Goal: Transaction & Acquisition: Purchase product/service

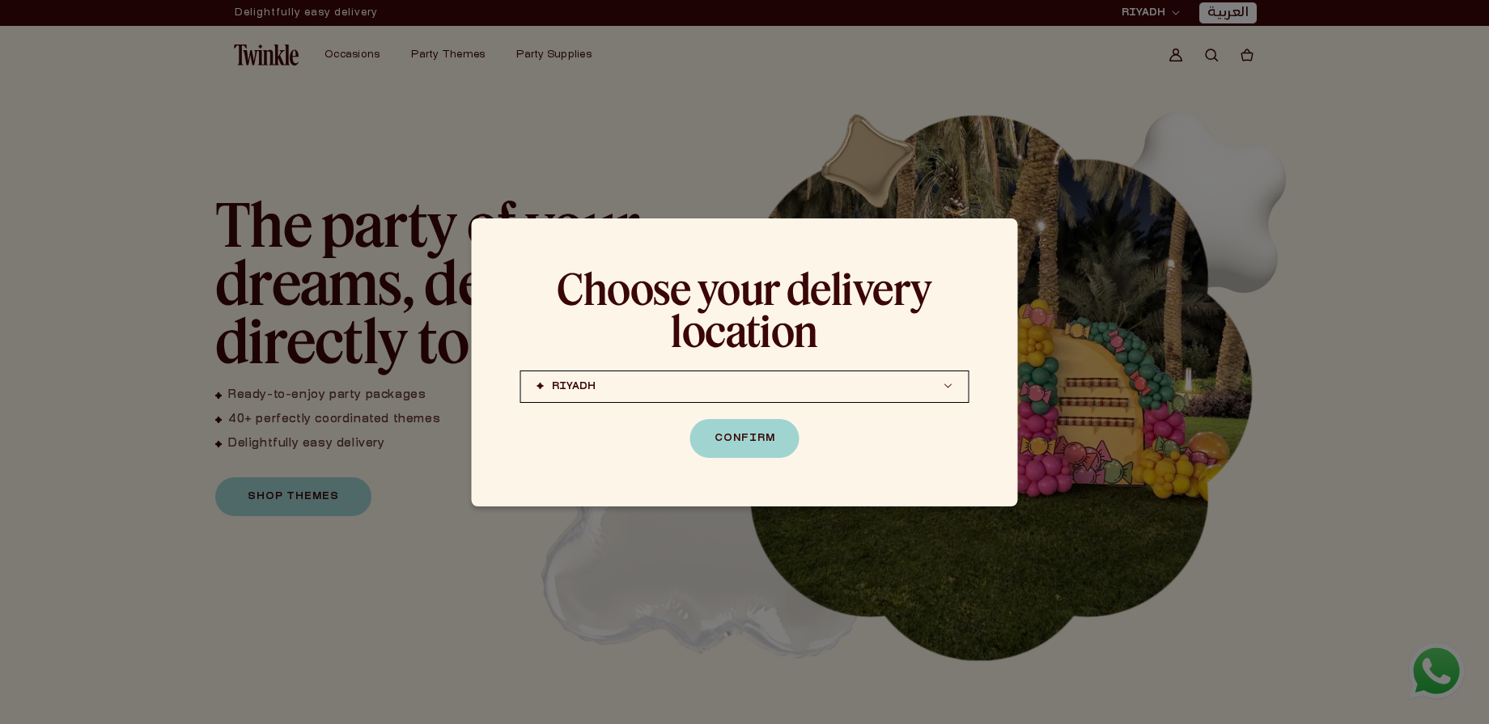
click at [787, 382] on button "RIYADH JEDDAH (coming soon) DOHA (coming soon)" at bounding box center [744, 387] width 449 height 32
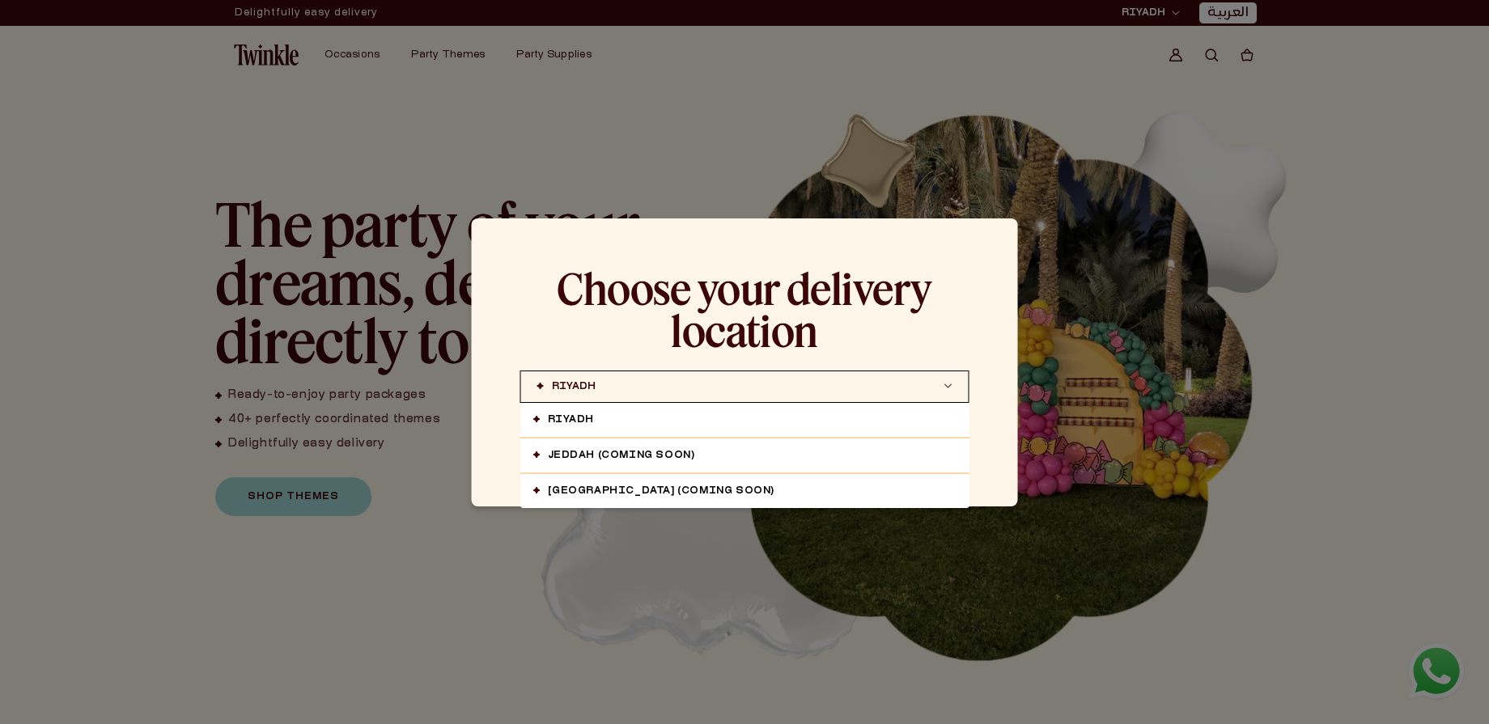
click at [926, 272] on h2 "Choose your delivery location" at bounding box center [744, 309] width 449 height 84
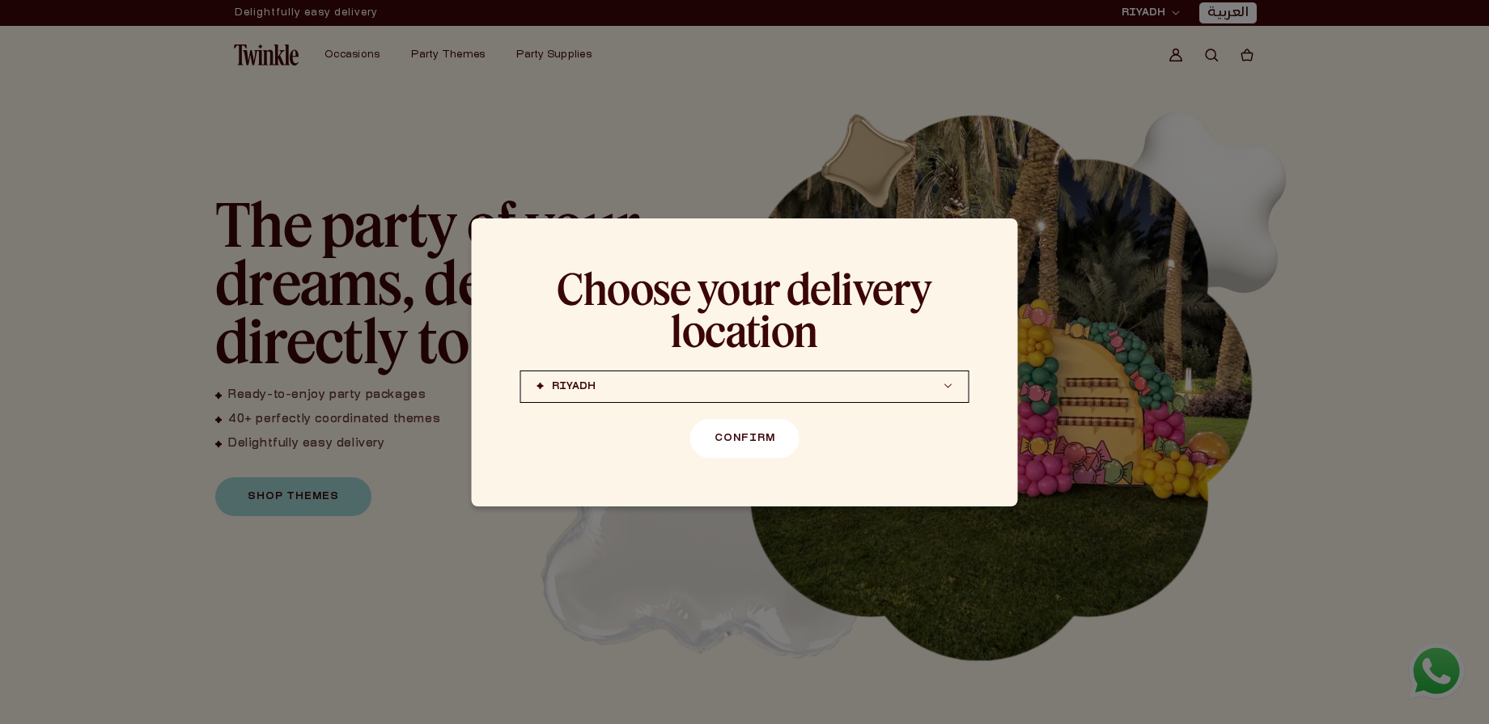
click at [756, 448] on button "Confirm" at bounding box center [744, 438] width 109 height 39
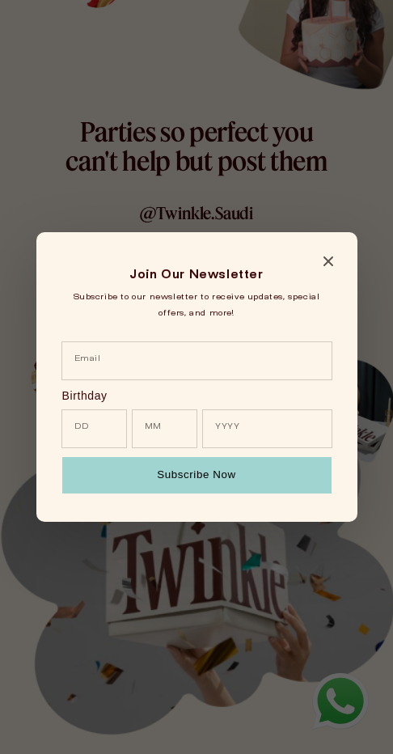
scroll to position [3146, 0]
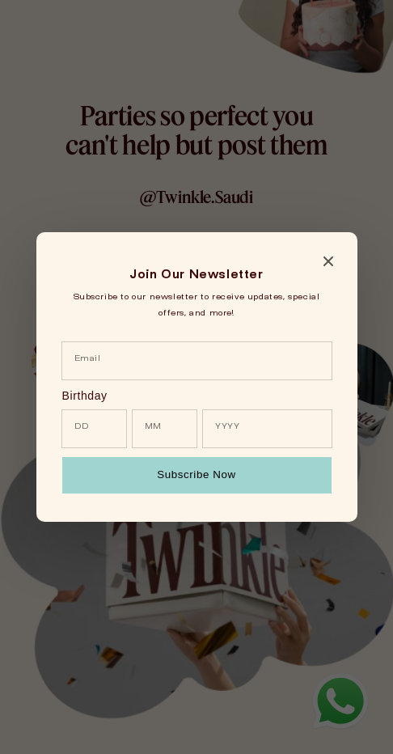
click at [327, 256] on icon "Close modal" at bounding box center [329, 261] width 10 height 10
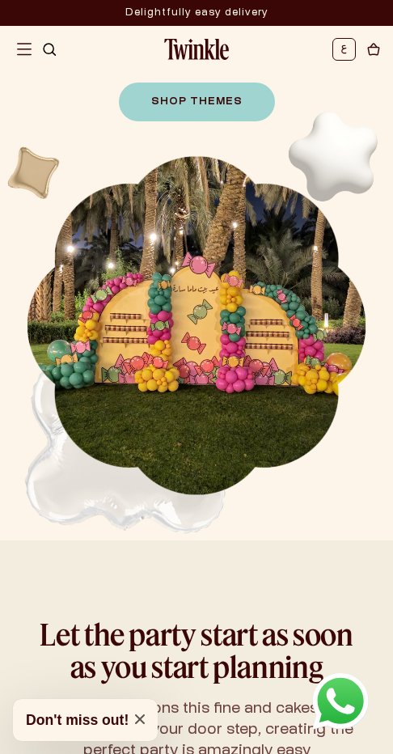
scroll to position [0, 0]
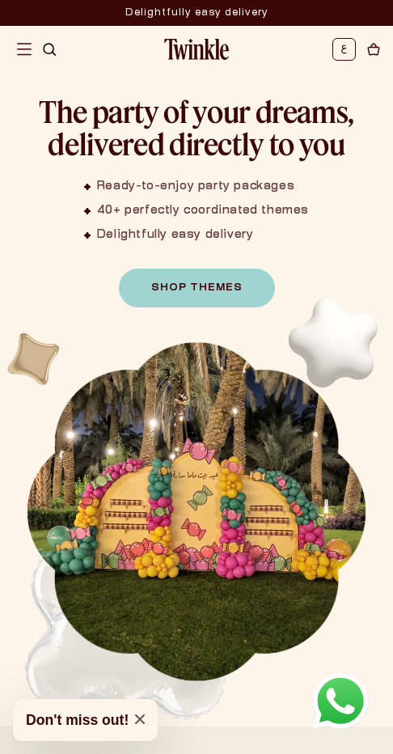
click at [346, 53] on icon at bounding box center [344, 50] width 6 height 10
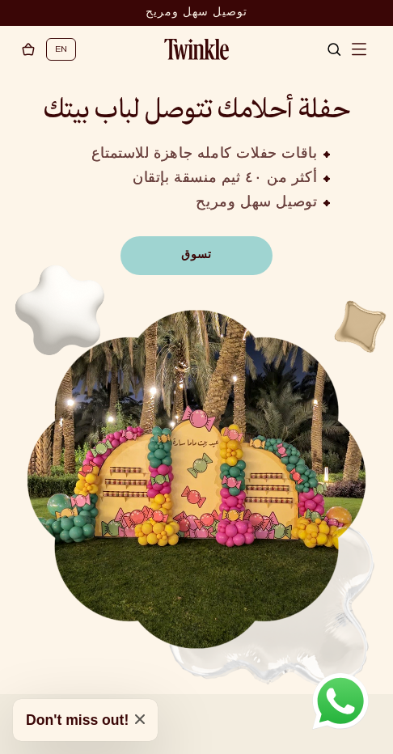
click at [63, 50] on link "EN" at bounding box center [61, 49] width 12 height 17
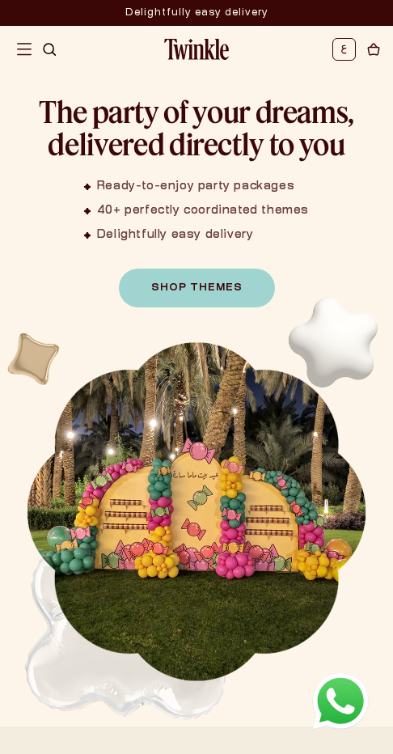
click at [337, 57] on li at bounding box center [344, 49] width 23 height 23
click at [341, 51] on icon at bounding box center [343, 48] width 4 height 7
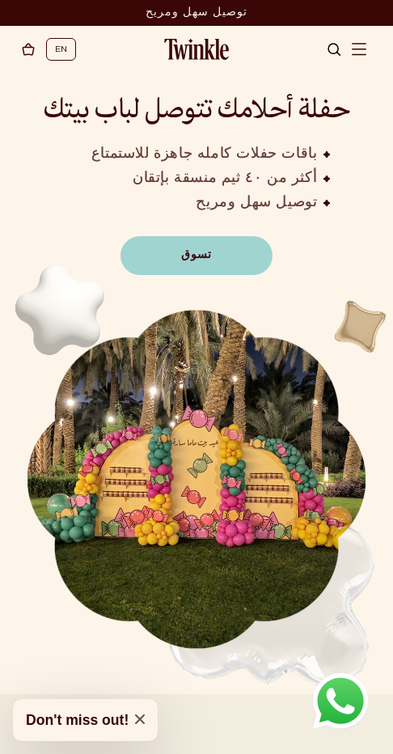
click at [17, 60] on link "عربة التسوق" at bounding box center [28, 50] width 25 height 36
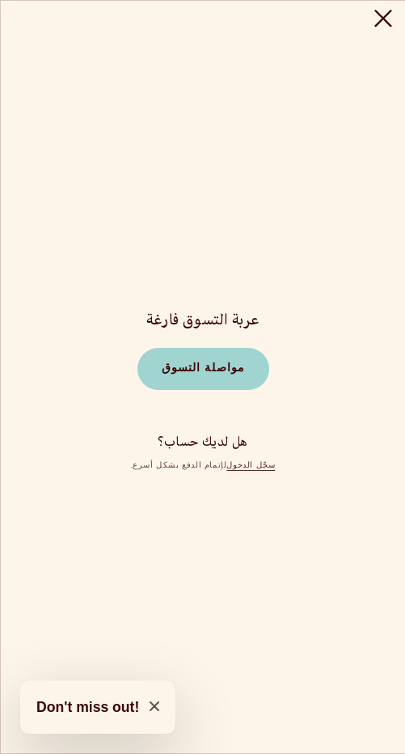
click at [74, 45] on div "عربة التسوق فارغة مواصلة التسوق هل لديك حساب؟ سجّل الدخول لإتمام الدفع بشكل أسر…" at bounding box center [203, 377] width 380 height 753
click at [379, 22] on icon "اغلاق" at bounding box center [382, 18] width 15 height 15
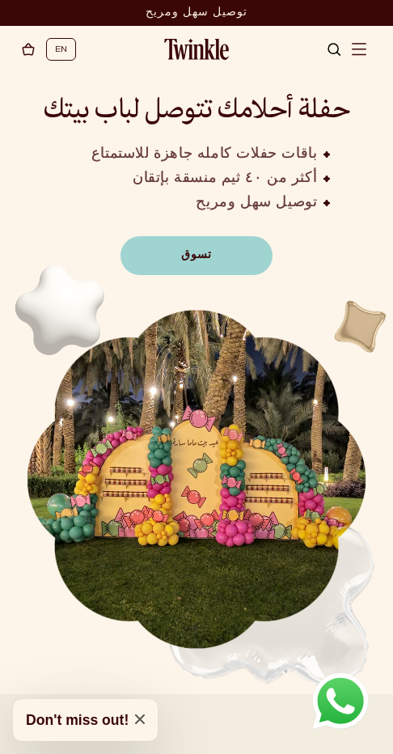
click at [52, 49] on li "EN" at bounding box center [61, 49] width 30 height 23
click at [61, 46] on link "EN" at bounding box center [61, 49] width 12 height 17
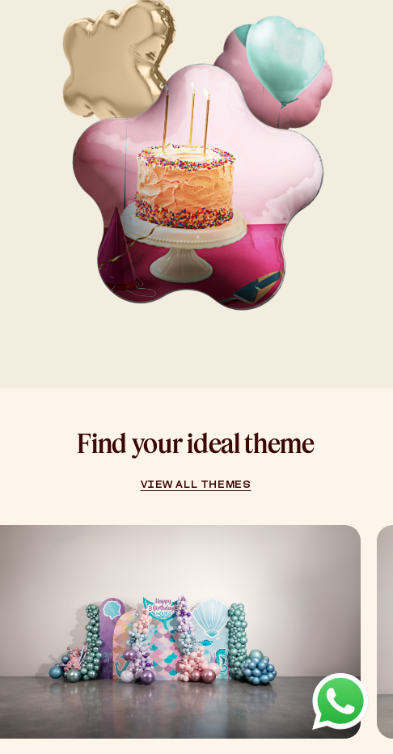
scroll to position [1113, 0]
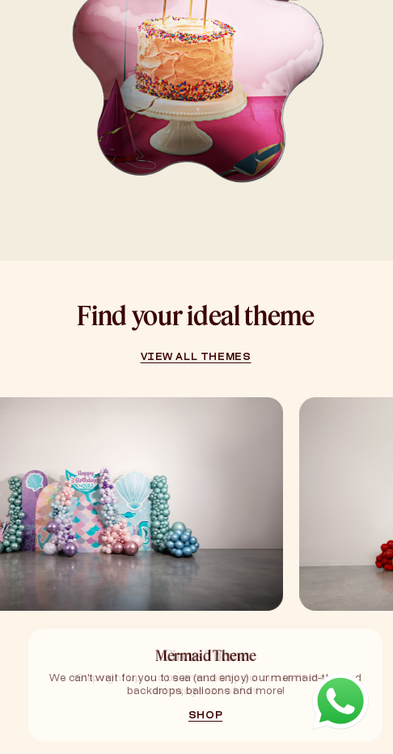
click at [94, 533] on img "1 / 5" at bounding box center [86, 504] width 393 height 214
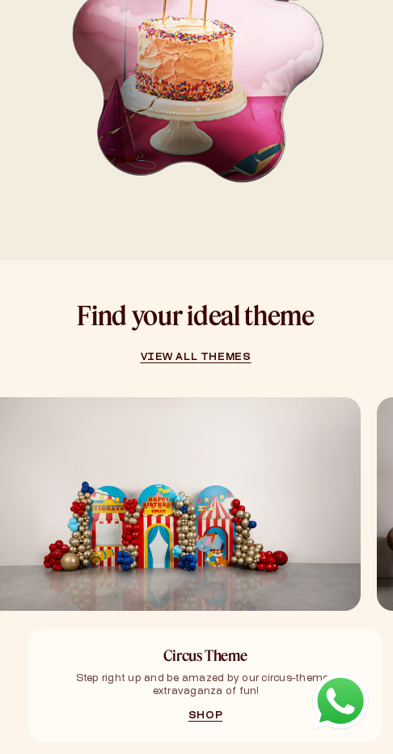
click at [185, 508] on img "2 / 5" at bounding box center [164, 504] width 393 height 214
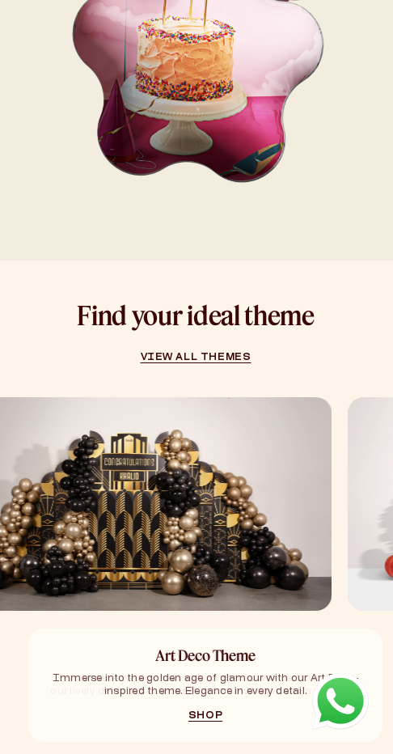
click at [194, 477] on img "3 / 5" at bounding box center [135, 504] width 393 height 214
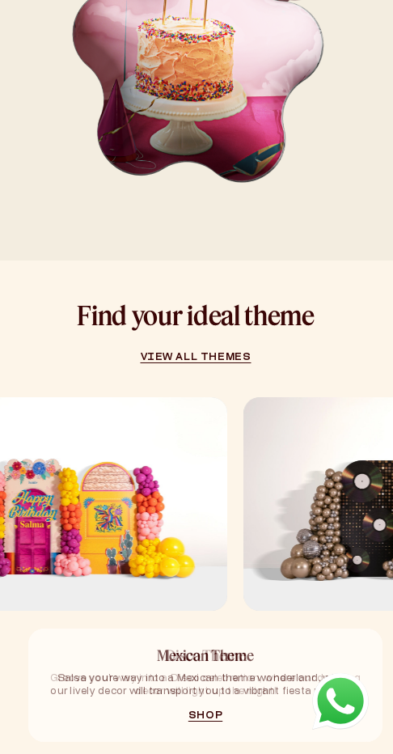
click at [105, 452] on img "4 / 5" at bounding box center [30, 504] width 393 height 214
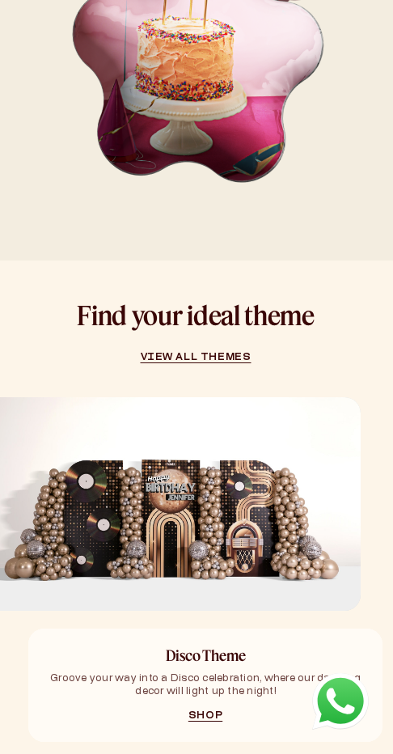
click at [101, 442] on img "5 / 5" at bounding box center [164, 504] width 393 height 214
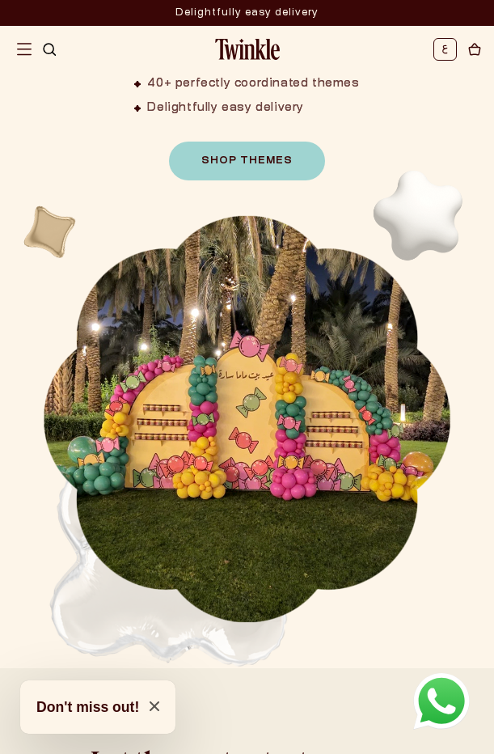
scroll to position [112, 0]
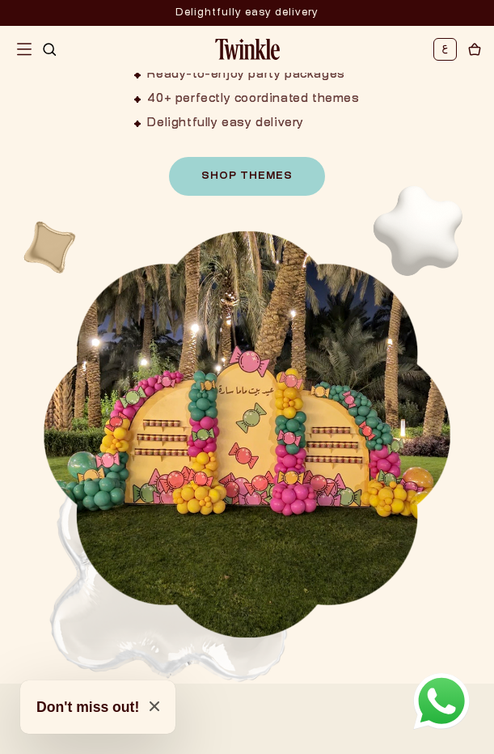
click at [260, 393] on img "1 / 1" at bounding box center [247, 434] width 410 height 410
click at [276, 375] on img "1 / 1" at bounding box center [247, 434] width 410 height 410
click at [142, 443] on img "1 / 1" at bounding box center [247, 434] width 410 height 410
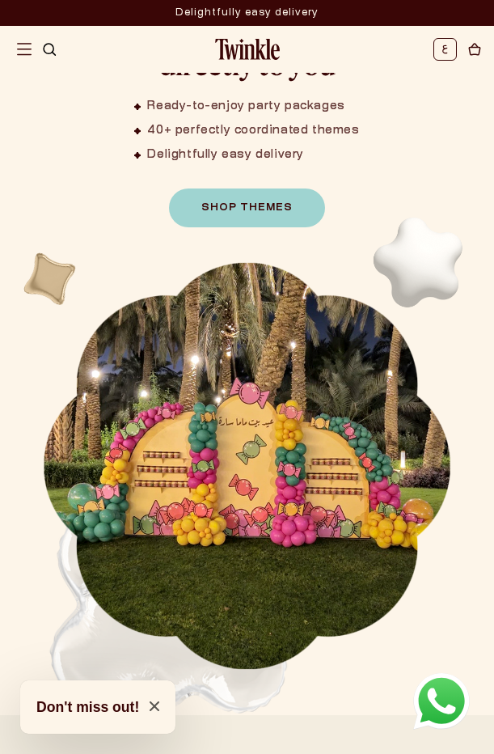
scroll to position [0, 0]
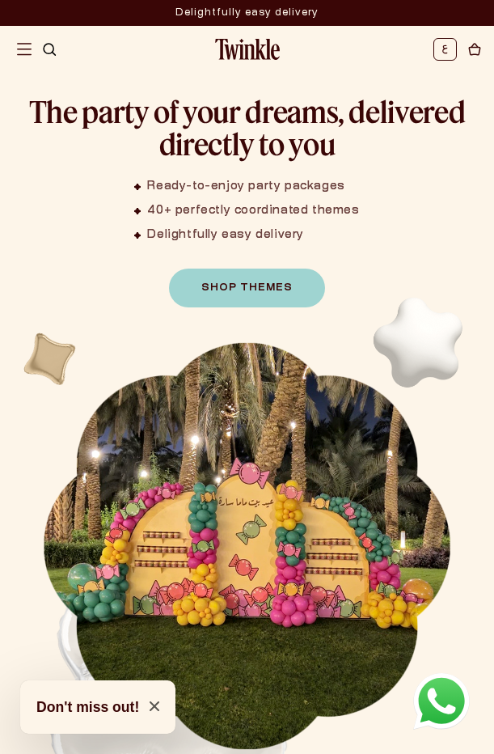
click at [392, 50] on icon at bounding box center [446, 50] width 6 height 10
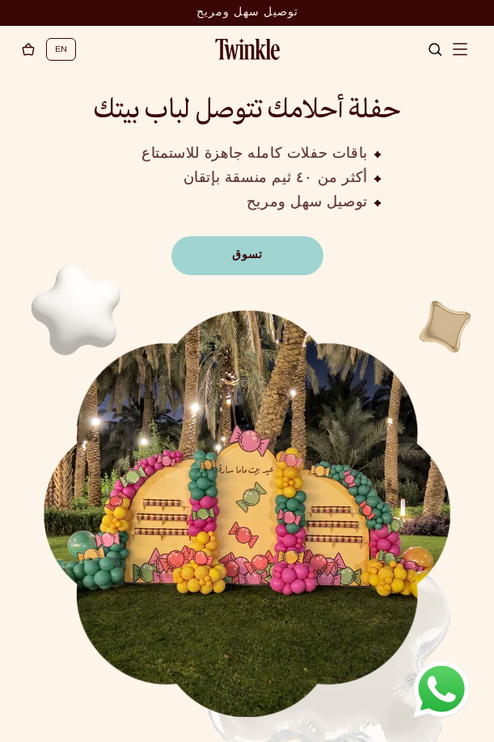
click at [61, 49] on link "EN" at bounding box center [61, 49] width 12 height 17
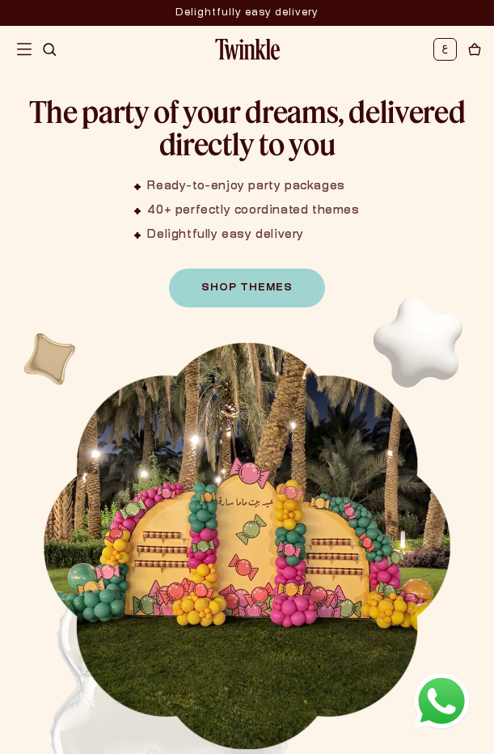
click at [60, 50] on header "Deliver to RIYADH JEDDAH (coming soon) DOHA (coming soon) RIYADH JEDDAH (coming…" at bounding box center [247, 49] width 494 height 47
click at [437, 45] on li at bounding box center [445, 49] width 23 height 23
click at [443, 49] on icon at bounding box center [446, 50] width 6 height 10
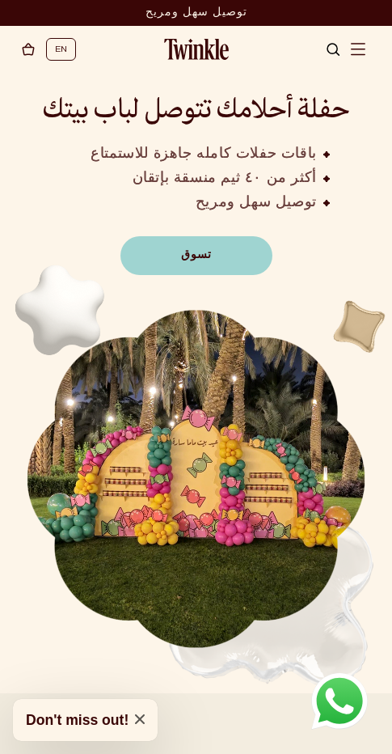
click at [58, 51] on link "EN" at bounding box center [61, 49] width 12 height 17
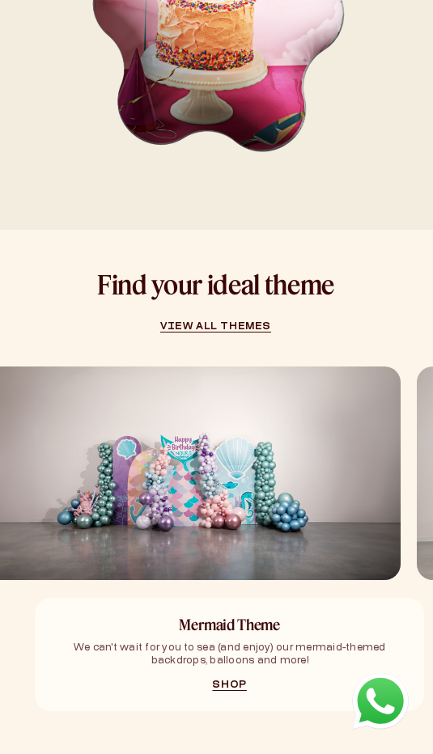
scroll to position [1265, 0]
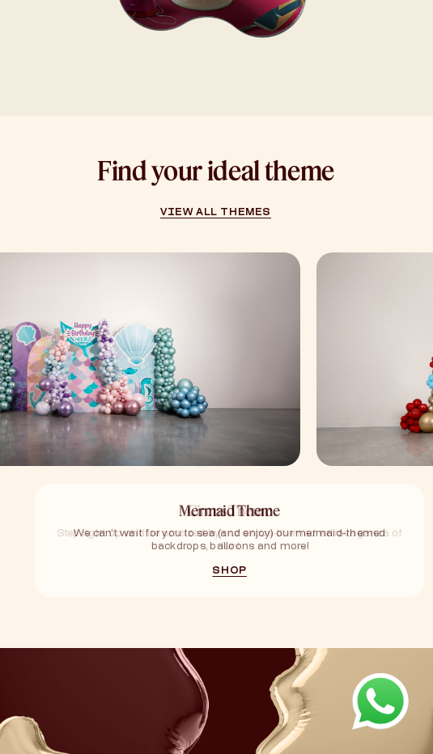
click at [216, 429] on img "1 / 5" at bounding box center [83, 359] width 433 height 214
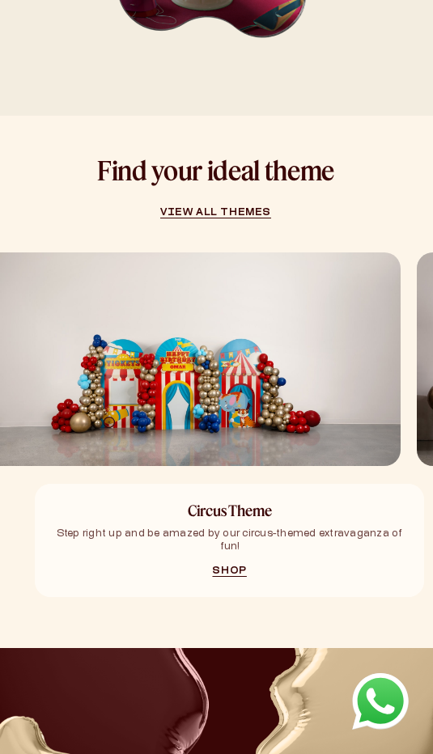
click at [154, 430] on img "2 / 5" at bounding box center [184, 359] width 433 height 214
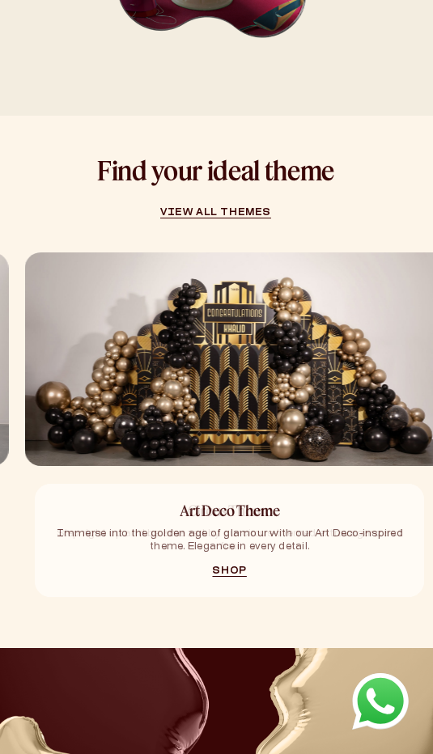
click at [218, 419] on img "3 / 5" at bounding box center [241, 359] width 433 height 214
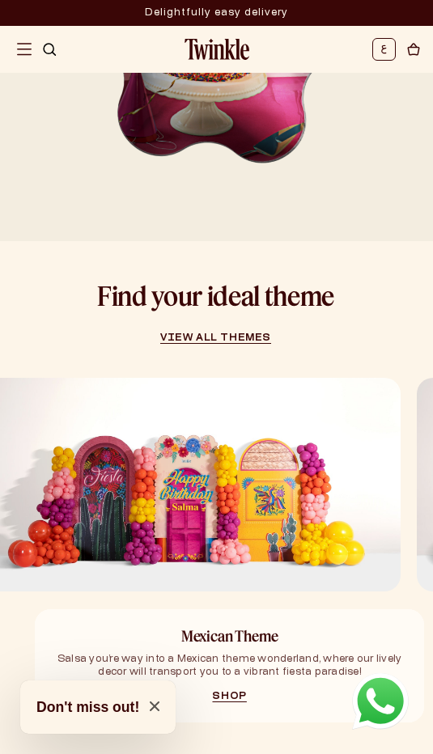
scroll to position [922, 0]
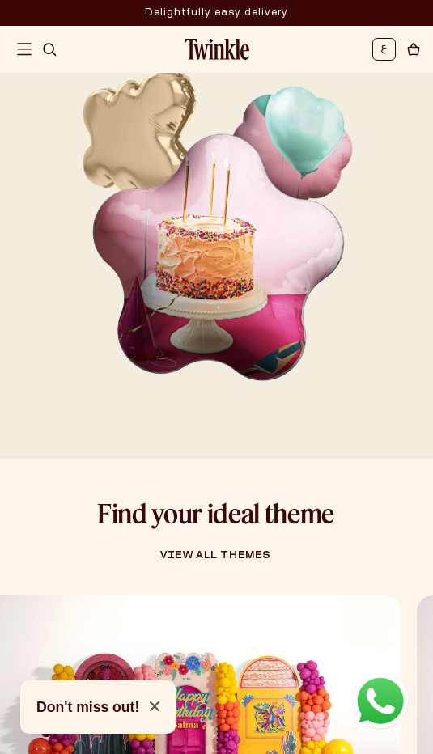
click at [392, 52] on li at bounding box center [383, 49] width 23 height 23
click at [382, 53] on icon at bounding box center [383, 48] width 4 height 7
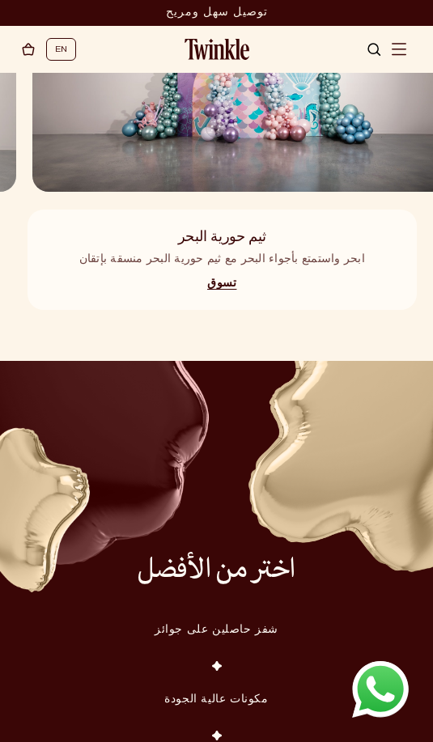
scroll to position [1151, 0]
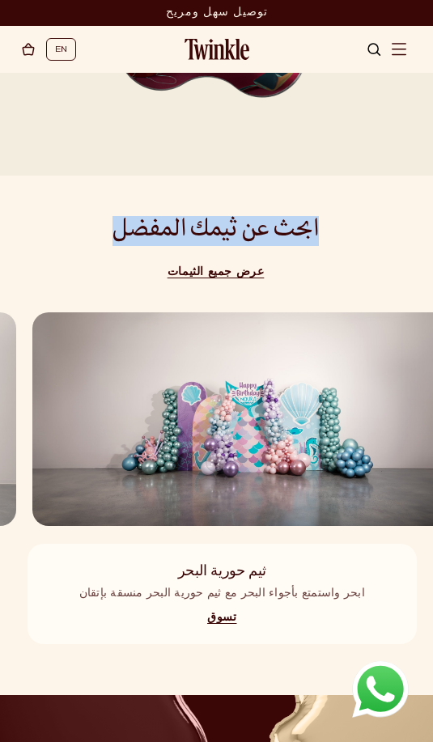
drag, startPoint x: 350, startPoint y: 307, endPoint x: 82, endPoint y: 309, distance: 267.8
click at [82, 278] on div "ابحث عن ثيمك المفضل عرض جميع الثيمات" at bounding box center [216, 246] width 445 height 61
copy h3 "ابحث عن ثيمك المفضل"
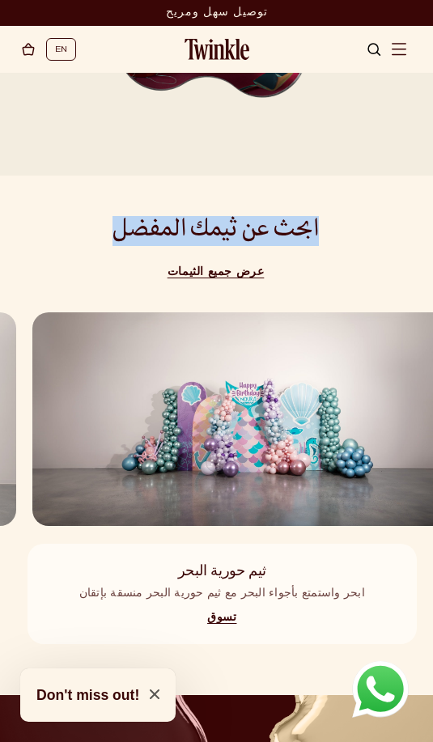
copy h3 "ابحث عن ثيمك المفضل"
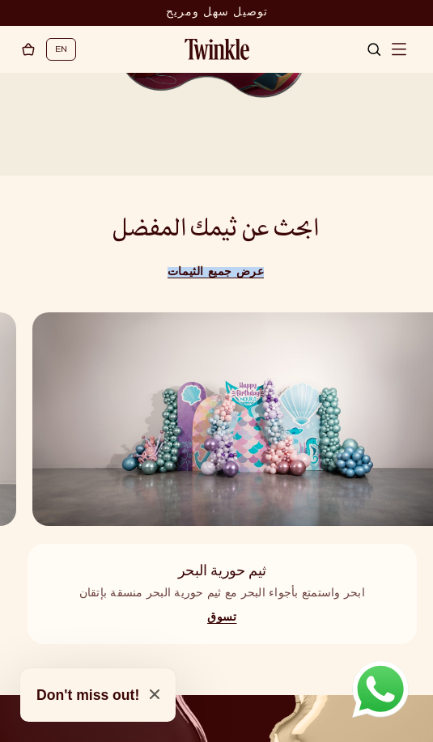
drag, startPoint x: 148, startPoint y: 350, endPoint x: 288, endPoint y: 354, distance: 140.1
click at [288, 278] on div "ابحث عن ثيمك المفضل عرض جميع الثيمات" at bounding box center [215, 246] width 206 height 61
copy link "عرض جميع الثيمات"
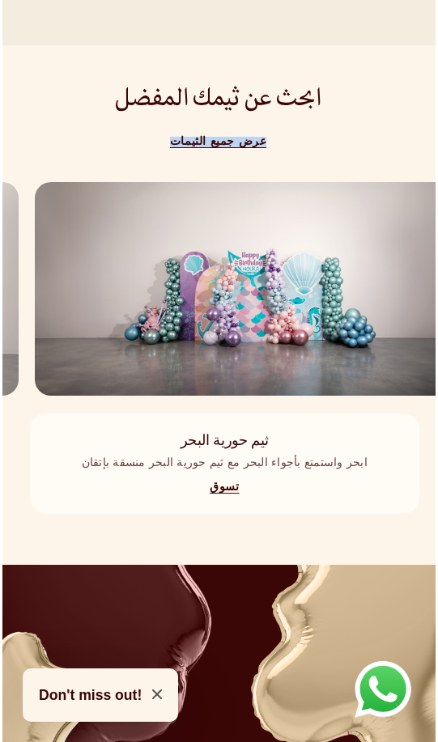
scroll to position [1290, 0]
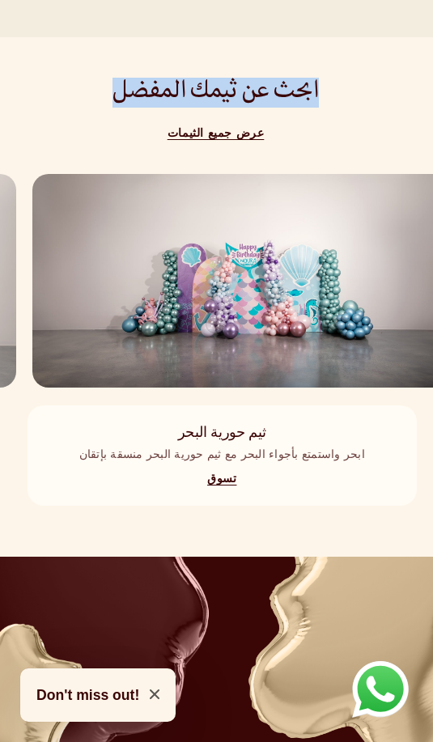
drag, startPoint x: 346, startPoint y: 170, endPoint x: 99, endPoint y: 170, distance: 246.8
click at [99, 139] on div "ابحث عن ثيمك المفضل عرض جميع الثيمات" at bounding box center [216, 108] width 445 height 61
copy h3 "ابحث عن ثيمك المفضل"
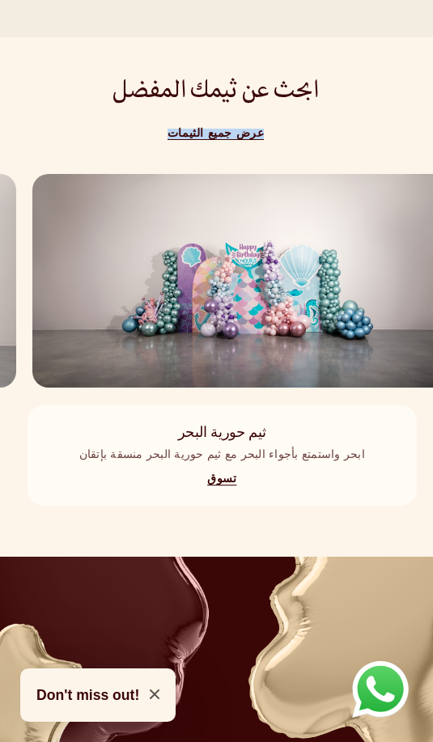
drag, startPoint x: 307, startPoint y: 215, endPoint x: 165, endPoint y: 219, distance: 142.5
click at [165, 139] on div "ابحث عن ثيمك المفضل عرض جميع الثيمات" at bounding box center [215, 108] width 206 height 61
copy div "ابحث عن ثيمك المفضل عرض جميع الثيمات"
drag, startPoint x: 260, startPoint y: 566, endPoint x: 196, endPoint y: 566, distance: 63.9
click at [196, 486] on div "تسوق" at bounding box center [222, 480] width 351 height 12
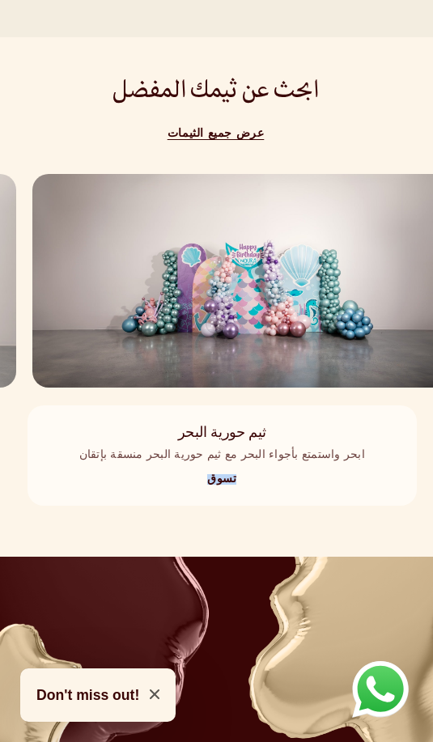
copy link "تسوق"
click at [346, 388] on img "1 / 5" at bounding box center [248, 281] width 433 height 214
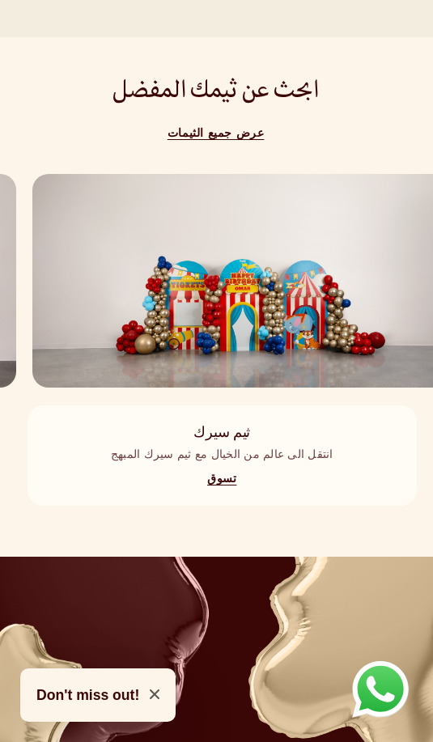
click at [291, 388] on img "2 / 5" at bounding box center [248, 281] width 433 height 214
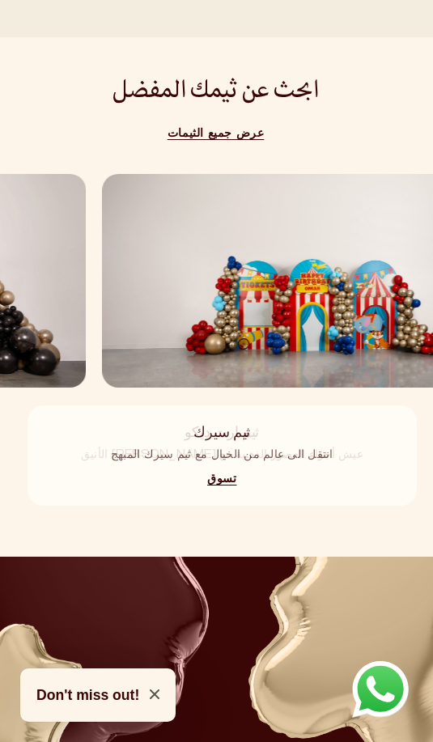
click at [353, 388] on img "2 / 5" at bounding box center [318, 281] width 433 height 214
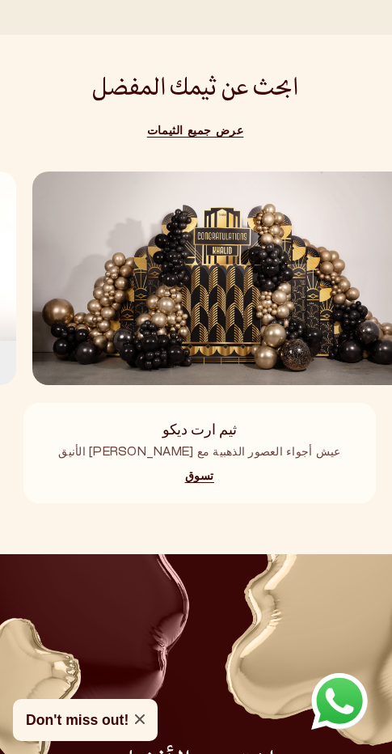
scroll to position [1282, 0]
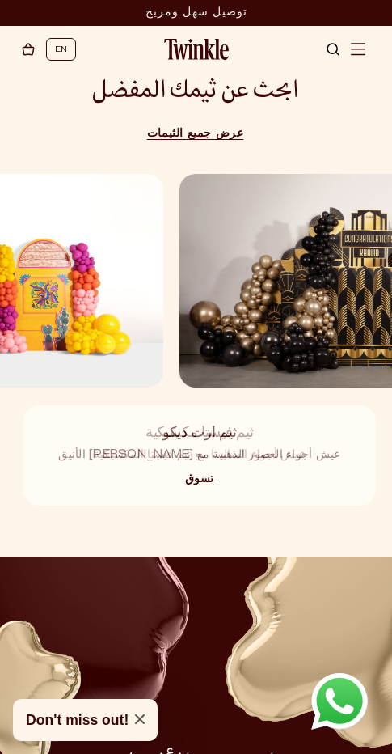
click at [368, 375] on img "3 / 5" at bounding box center [376, 281] width 392 height 214
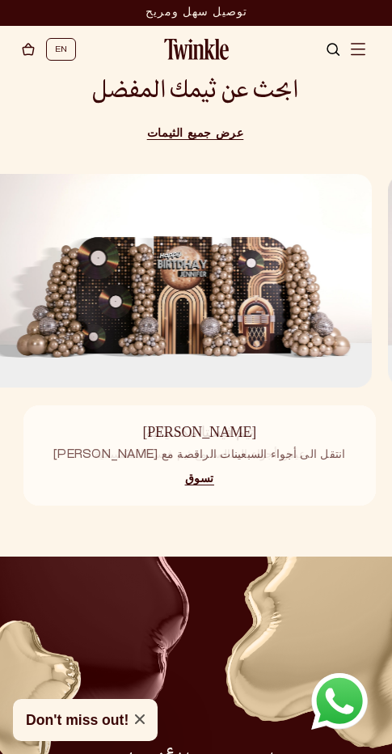
click at [322, 341] on img "5 / 5" at bounding box center [176, 281] width 392 height 214
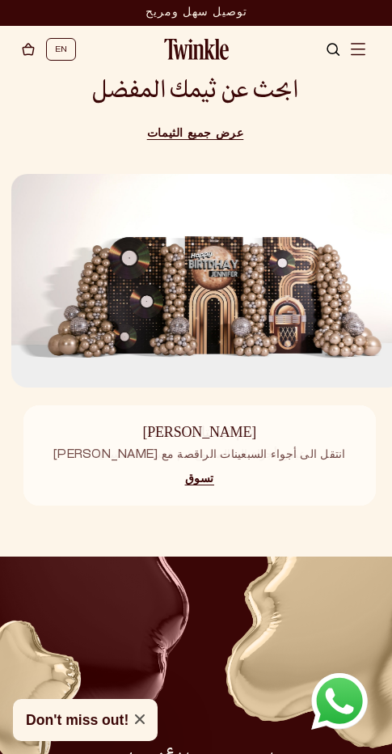
click at [241, 348] on img "5 / 5" at bounding box center [207, 281] width 392 height 214
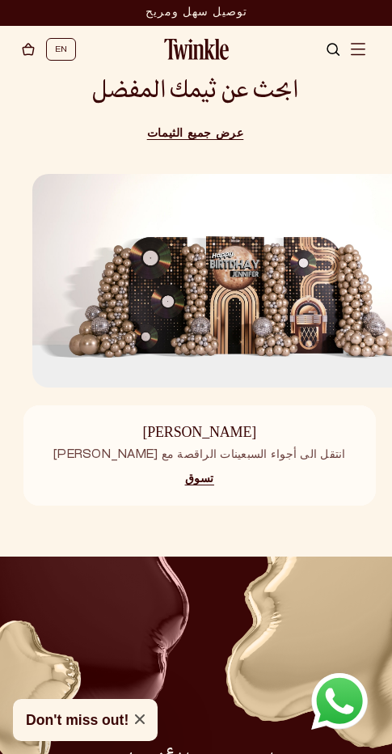
click at [228, 350] on img "5 / 5" at bounding box center [228, 281] width 392 height 214
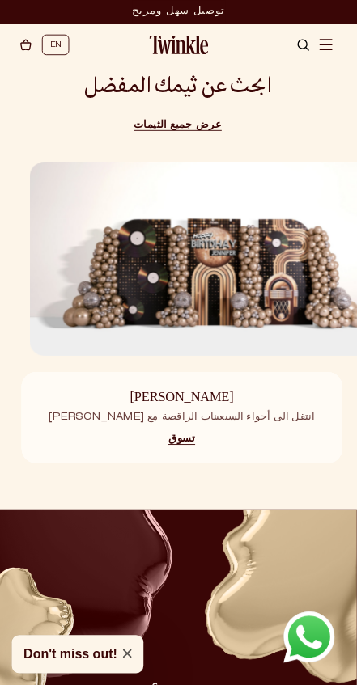
scroll to position [1241, 0]
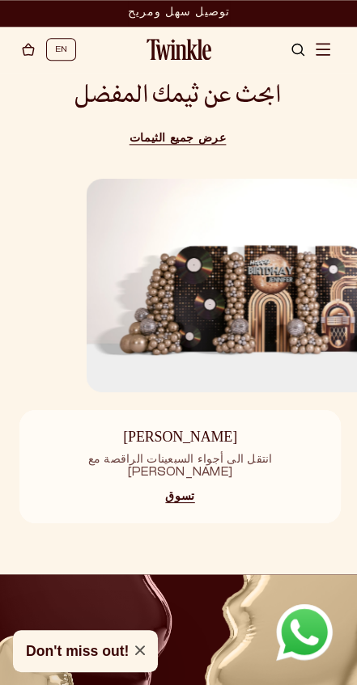
click at [275, 358] on img "5 / 5" at bounding box center [265, 286] width 357 height 214
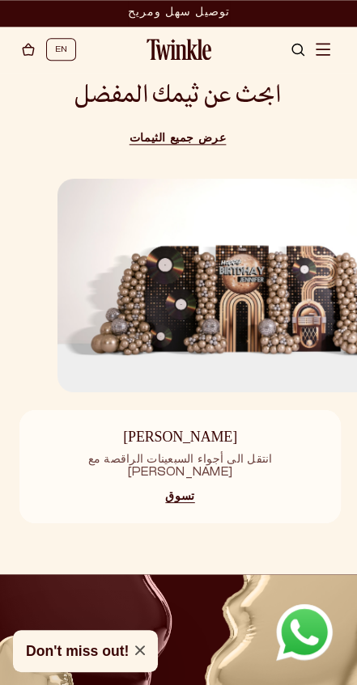
click at [297, 400] on div "ابحث عن ثيمك المفضل عرض جميع الثيمات ثيم حورية البحر ابحر واستمتع بأجواء البحر …" at bounding box center [178, 303] width 369 height 441
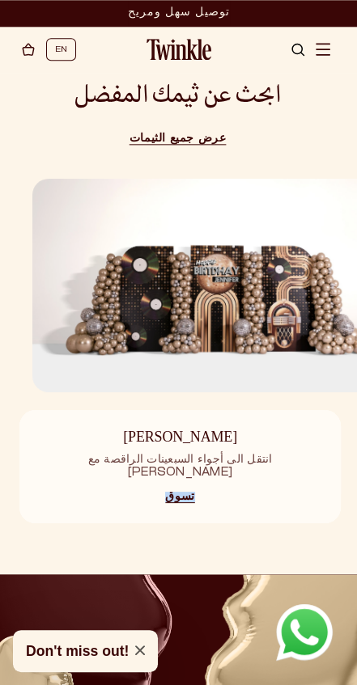
drag, startPoint x: 288, startPoint y: 480, endPoint x: 308, endPoint y: 478, distance: 20.3
click at [333, 484] on div "ثيم ديسكو انتقل الى أجواء السبعينات الراقصة مع ثيم ديسكو تسوق" at bounding box center [179, 466] width 321 height 113
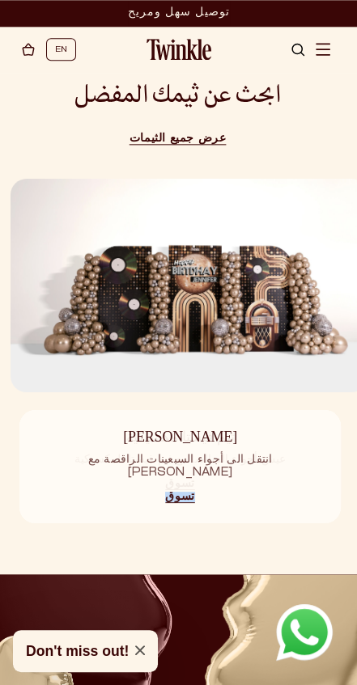
click at [90, 299] on img "5 / 5" at bounding box center [189, 286] width 357 height 214
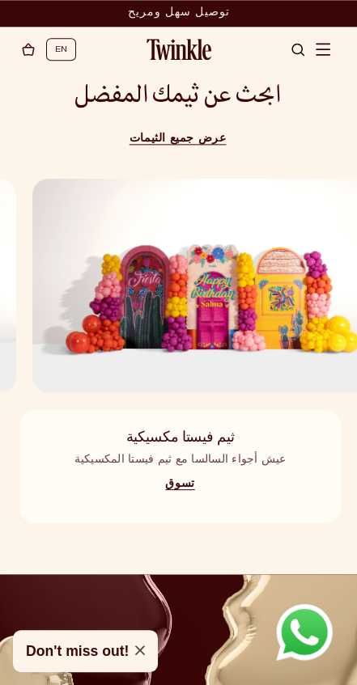
click at [129, 278] on img "4 / 5" at bounding box center [210, 286] width 357 height 214
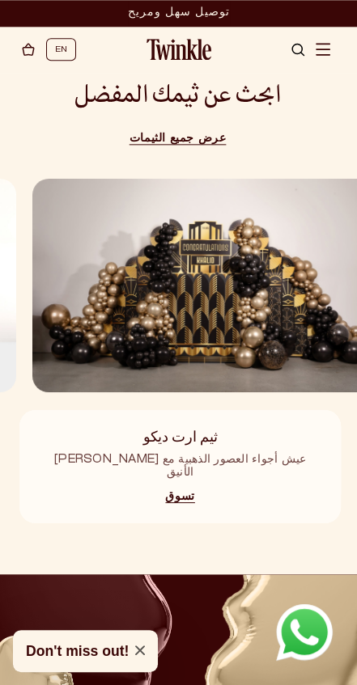
click at [151, 286] on img "3 / 5" at bounding box center [210, 286] width 357 height 214
click at [156, 305] on img "3 / 5" at bounding box center [210, 286] width 357 height 214
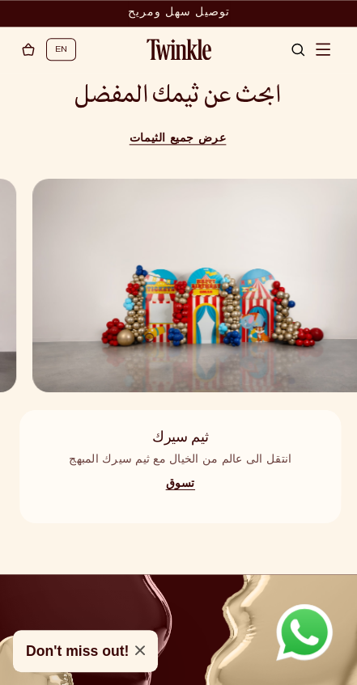
click at [303, 308] on img "2 / 5" at bounding box center [210, 286] width 357 height 214
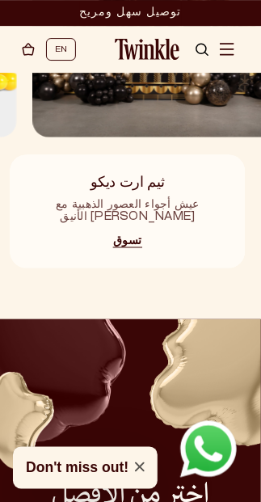
scroll to position [1418, 0]
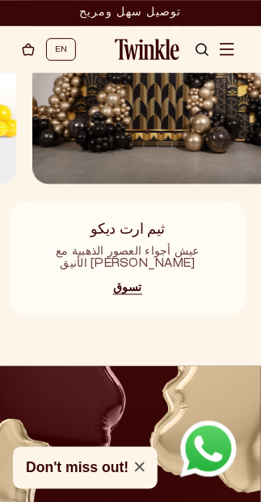
drag, startPoint x: 218, startPoint y: 190, endPoint x: 96, endPoint y: 190, distance: 122.2
click at [125, 202] on div "ثيم ارت ديكو عيش أجواء العصور الذهبية مع ثيم ارت ديكو الأنيق تسوق" at bounding box center [127, 258] width 235 height 113
click at [161, 118] on img "3 / 5" at bounding box center [162, 78] width 261 height 214
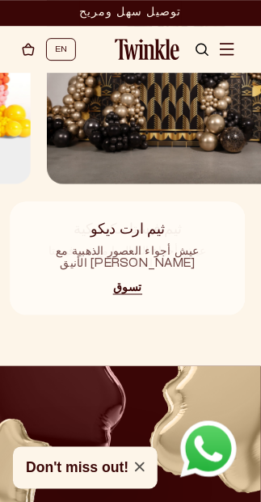
click at [236, 121] on img "3 / 5" at bounding box center [177, 78] width 261 height 214
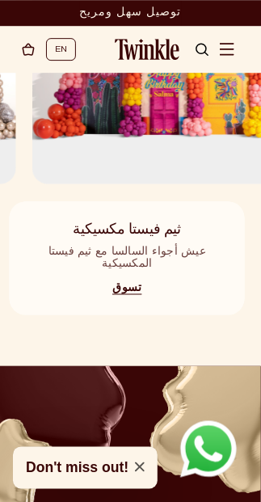
drag, startPoint x: 174, startPoint y: 193, endPoint x: 35, endPoint y: 194, distance: 139.2
click at [63, 202] on div "ثيم فيستا مكسيكية عيش أجواء السالسا مع ثيم فيستا المكسيكية تسوق" at bounding box center [127, 258] width 235 height 113
drag, startPoint x: 181, startPoint y: 173, endPoint x: 125, endPoint y: 180, distance: 57.1
click at [104, 184] on div "ثيم فيستا مكسيكية عيش أجواء السالسا مع ثيم فيستا المكسيكية تسوق" at bounding box center [130, 249] width 261 height 131
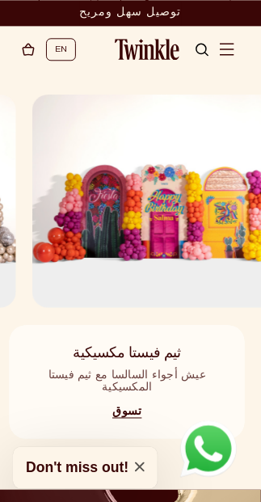
scroll to position [1207, 0]
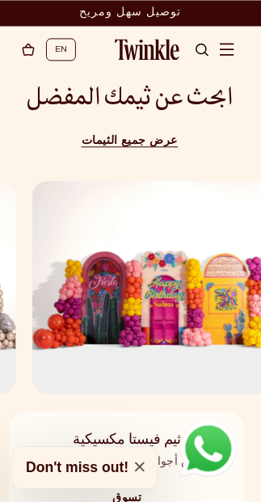
click at [87, 275] on img "4 / 5" at bounding box center [162, 288] width 261 height 214
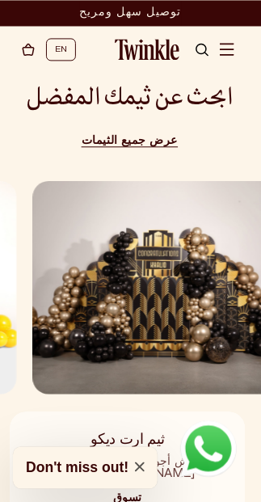
click at [99, 266] on img "3 / 5" at bounding box center [162, 288] width 261 height 214
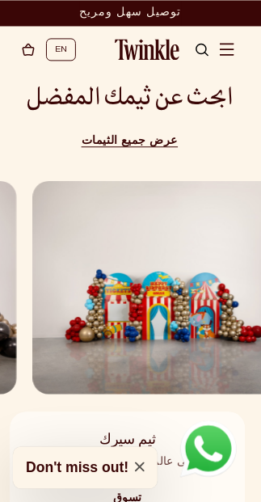
click at [67, 272] on img "2 / 5" at bounding box center [162, 288] width 261 height 214
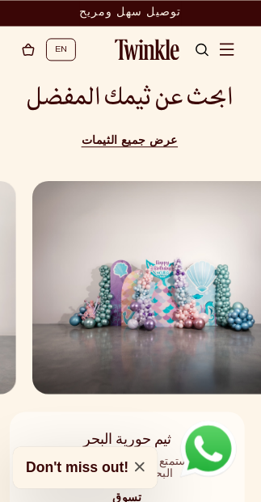
click at [45, 271] on img "1 / 5" at bounding box center [162, 288] width 261 height 214
click at [210, 275] on img "1 / 5" at bounding box center [162, 288] width 261 height 214
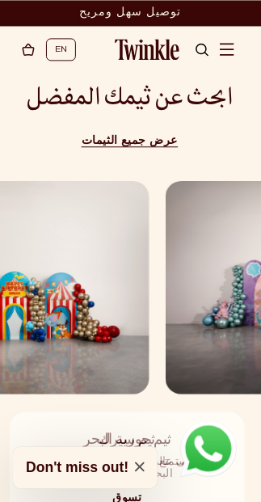
click at [150, 286] on img "2 / 5" at bounding box center [18, 288] width 261 height 214
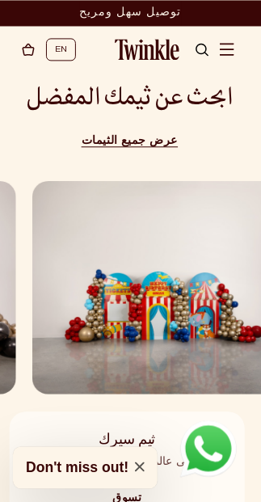
click at [185, 284] on img "2 / 5" at bounding box center [162, 288] width 261 height 214
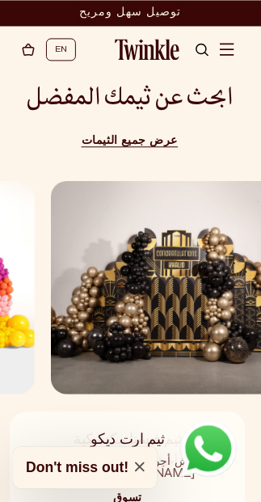
click at [208, 274] on img "3 / 5" at bounding box center [181, 288] width 261 height 214
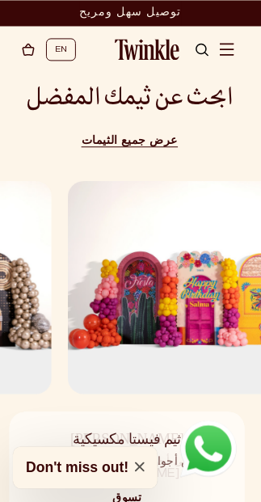
click at [214, 272] on img "4 / 5" at bounding box center [198, 288] width 261 height 214
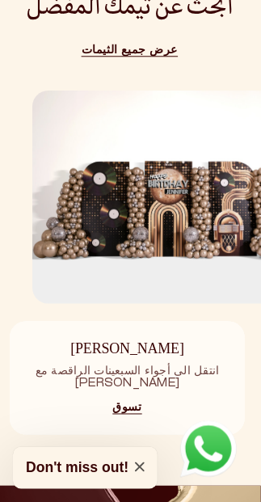
scroll to position [1337, 0]
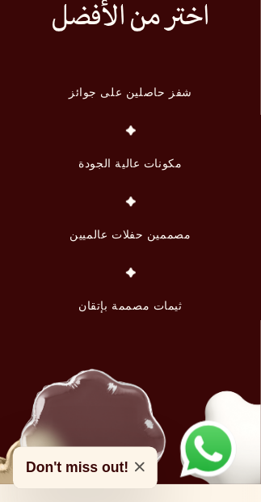
click at [193, 242] on div "اختر من الأفضل شفز حاصلين على جوائز مكونات عالية الجودة مصممين حفلات عالميين ثي…" at bounding box center [130, 159] width 261 height 312
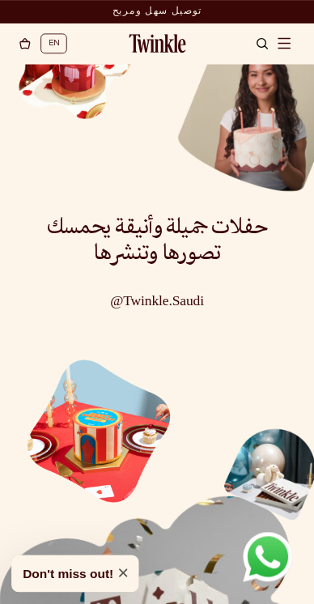
scroll to position [2788, 0]
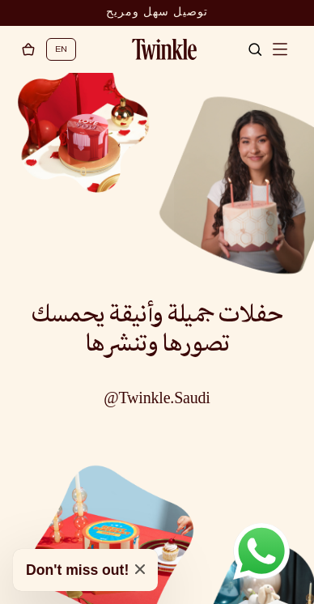
click at [173, 336] on h3 "حفلات جميلة وأنيقة يحمسك تصورها وتنشرها" at bounding box center [157, 331] width 271 height 58
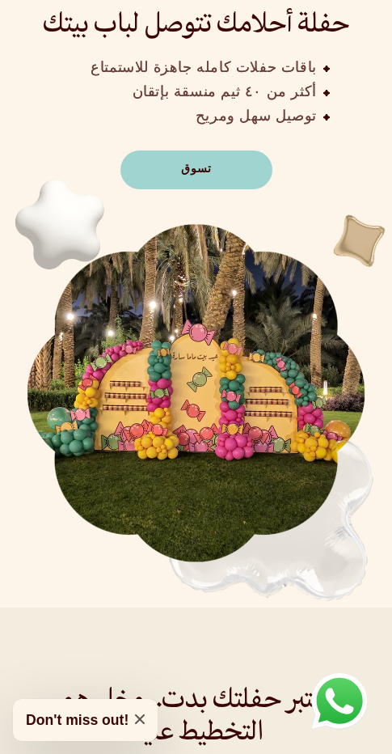
scroll to position [0, 0]
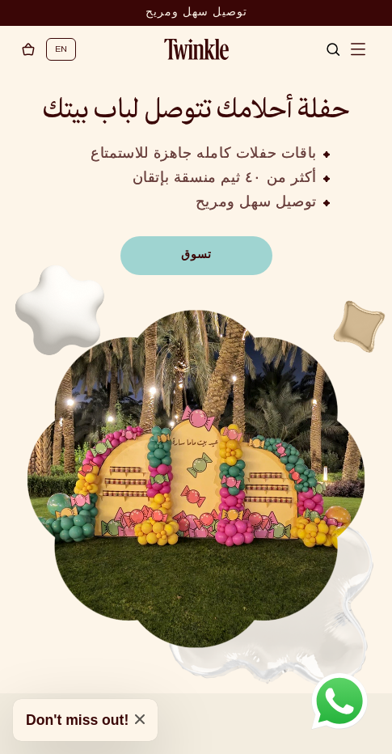
click at [59, 51] on link "EN" at bounding box center [61, 49] width 12 height 17
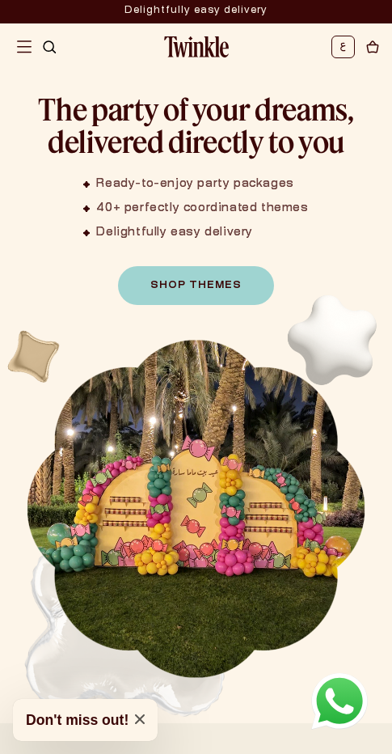
scroll to position [3, 0]
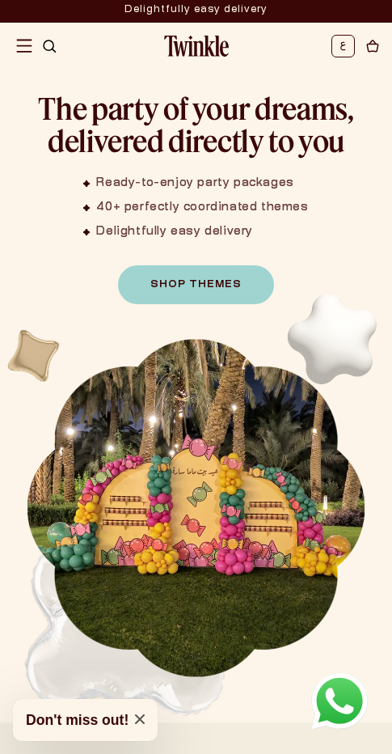
click at [25, 41] on img "Menu" at bounding box center [23, 45] width 15 height 15
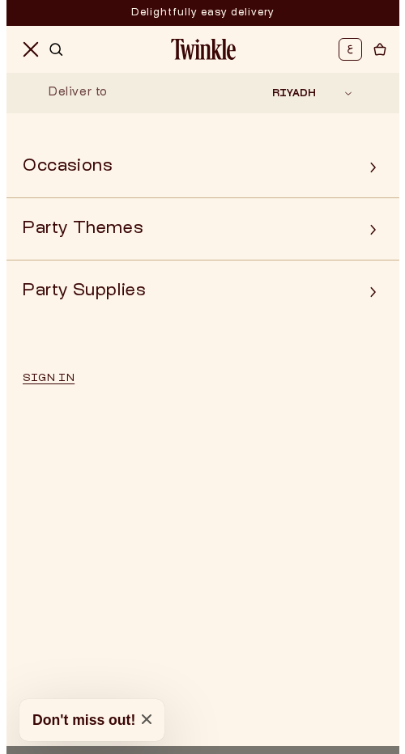
scroll to position [0, 0]
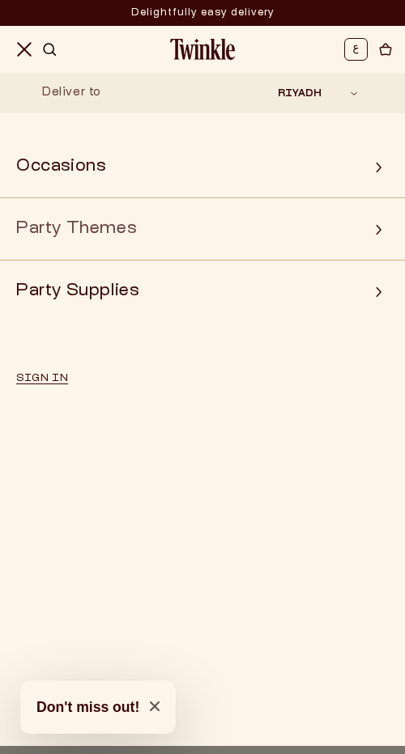
click at [138, 227] on summary "Party Themes" at bounding box center [202, 229] width 405 height 39
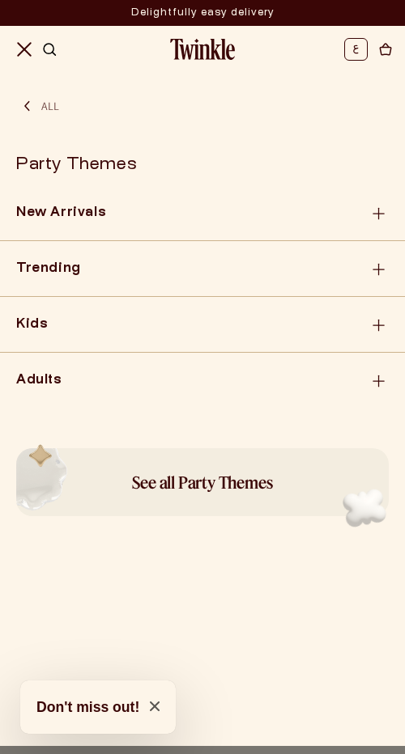
click at [32, 95] on button "All" at bounding box center [202, 101] width 405 height 32
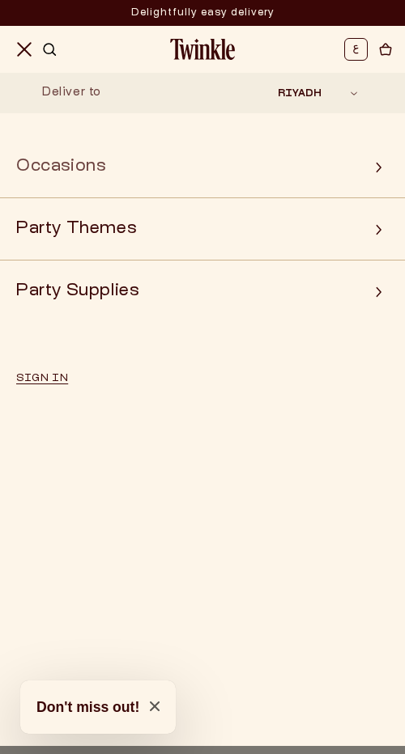
click at [89, 172] on summary "Occasions" at bounding box center [202, 167] width 405 height 39
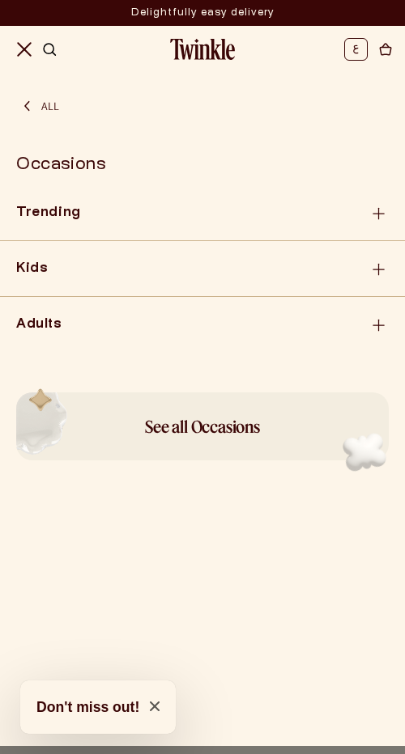
click at [371, 43] on link "Cart" at bounding box center [384, 50] width 27 height 36
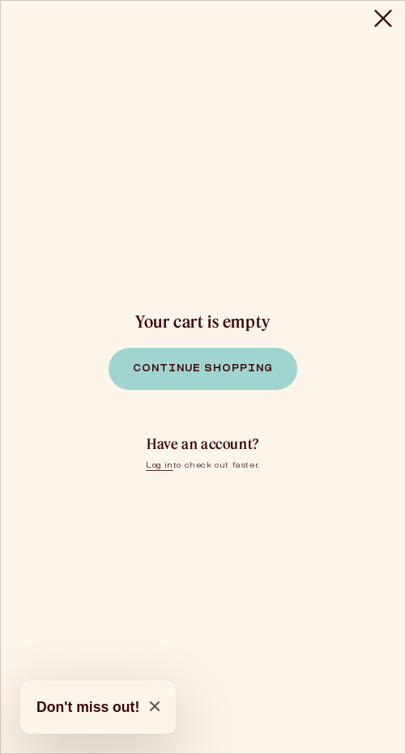
click at [384, 27] on icon "Close" at bounding box center [383, 18] width 19 height 19
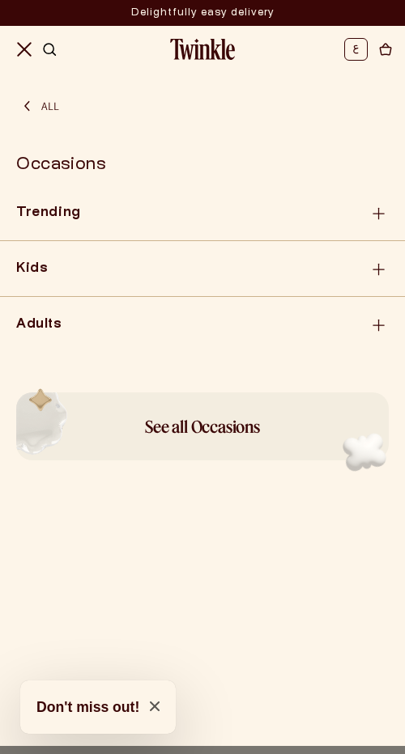
click at [350, 47] on li at bounding box center [355, 49] width 23 height 23
click at [353, 53] on icon at bounding box center [356, 50] width 6 height 10
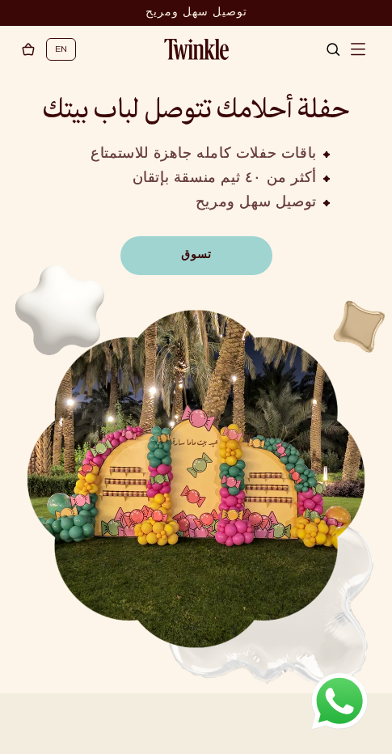
click at [276, 53] on header "مدينة التوصيل الرياض (قريبًا)جده الدوحة (قريبًا) الرياض (قريبًا)جده [GEOGRAPHIC…" at bounding box center [196, 49] width 392 height 47
click at [61, 45] on link "EN" at bounding box center [61, 49] width 12 height 17
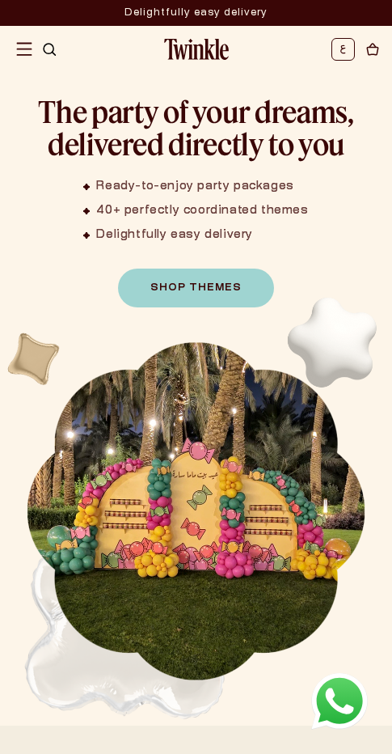
click at [19, 41] on img "Menu" at bounding box center [23, 48] width 15 height 15
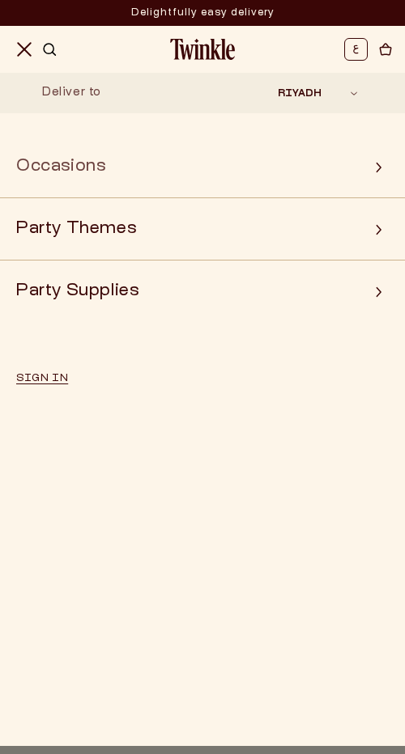
click at [148, 160] on summary "Occasions" at bounding box center [202, 167] width 405 height 39
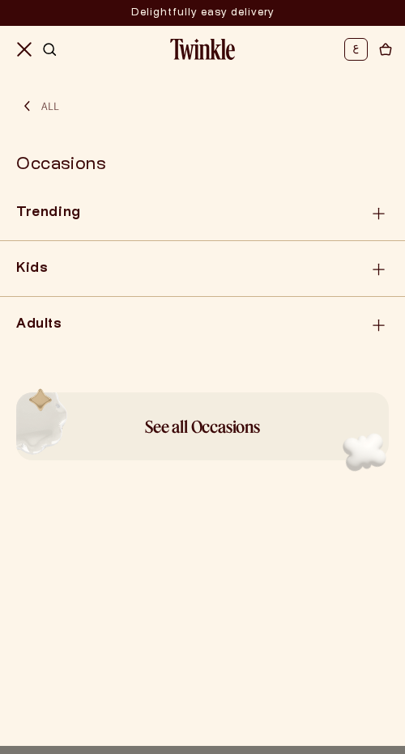
click at [40, 104] on button "All" at bounding box center [202, 101] width 405 height 32
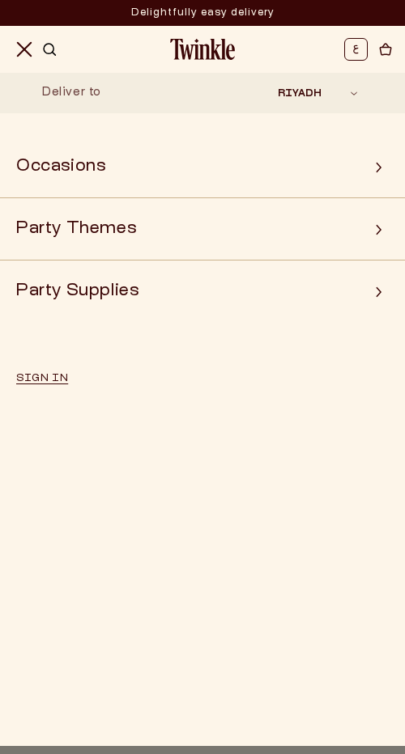
click at [28, 57] on span "Menu" at bounding box center [24, 50] width 36 height 36
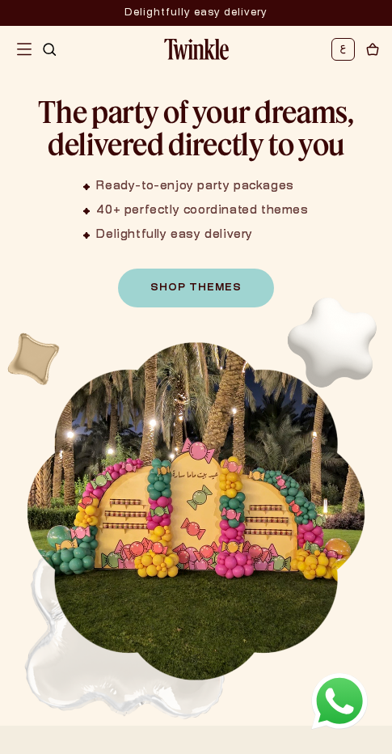
click at [341, 52] on icon at bounding box center [344, 50] width 6 height 10
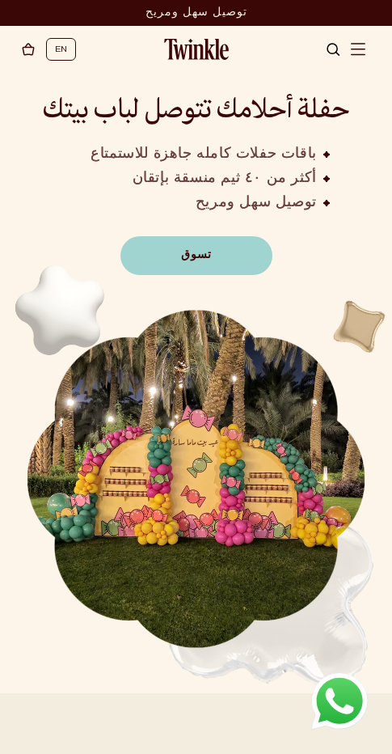
click at [25, 52] on icon at bounding box center [28, 49] width 15 height 15
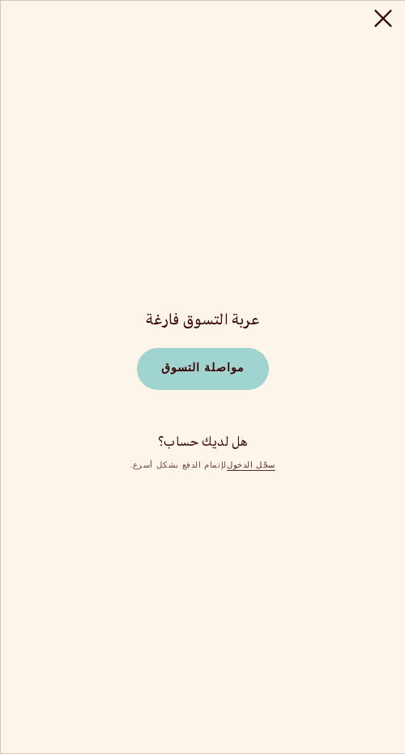
drag, startPoint x: 375, startPoint y: 16, endPoint x: 370, endPoint y: 26, distance: 11.2
click at [375, 17] on icon "اغلاق" at bounding box center [383, 18] width 19 height 19
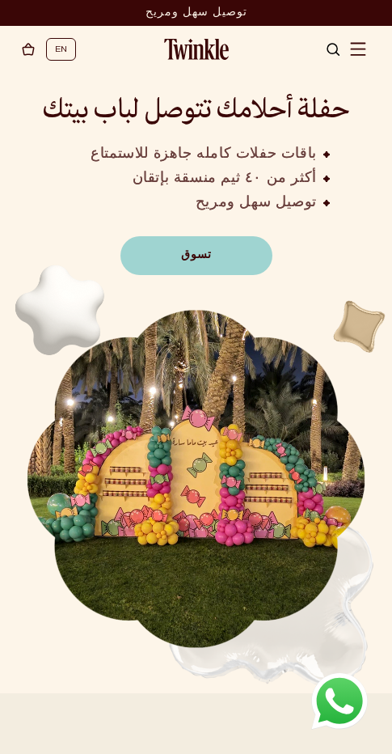
click at [360, 44] on img "القائمة" at bounding box center [357, 48] width 15 height 15
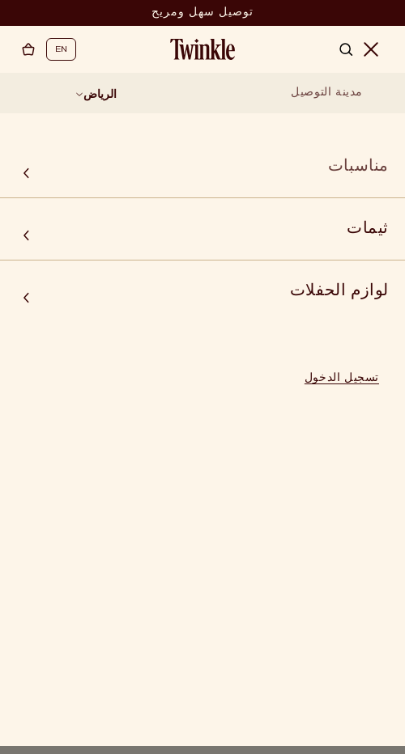
click at [167, 181] on summary "مناسبات" at bounding box center [202, 167] width 405 height 39
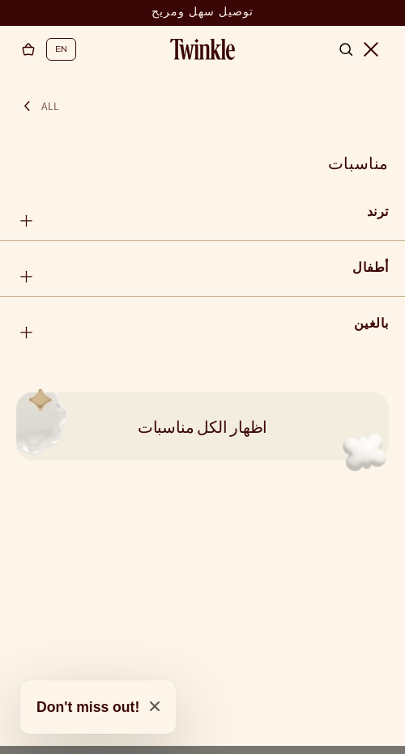
click at [52, 110] on button "All" at bounding box center [202, 101] width 405 height 32
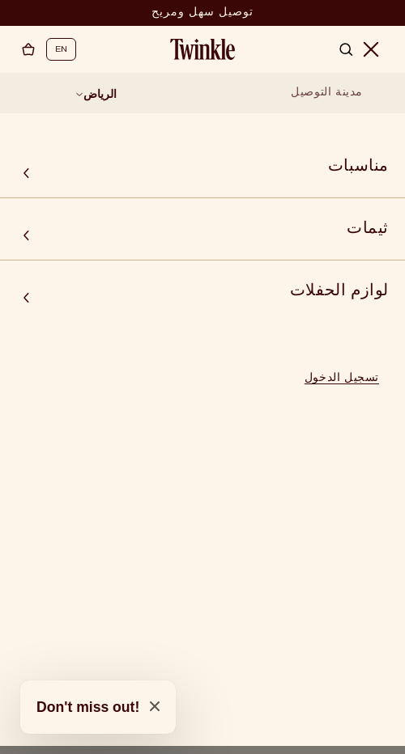
click at [374, 57] on icon "القائمة" at bounding box center [369, 48] width 15 height 15
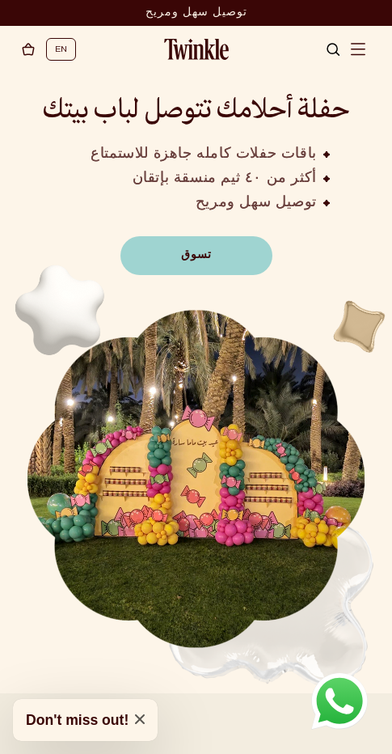
click at [72, 50] on li "EN" at bounding box center [61, 49] width 30 height 23
click at [63, 49] on link "EN" at bounding box center [61, 49] width 12 height 17
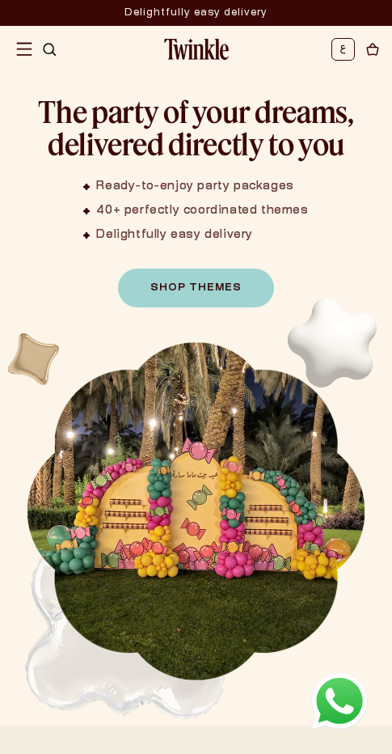
click at [25, 42] on img "Menu" at bounding box center [23, 48] width 15 height 15
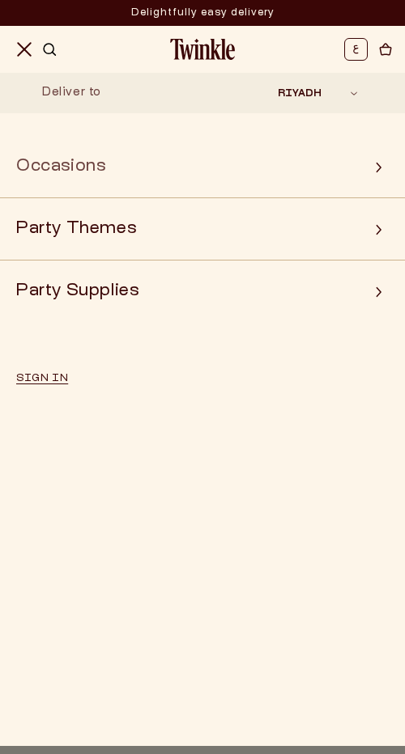
click at [153, 173] on summary "Occasions" at bounding box center [202, 167] width 405 height 39
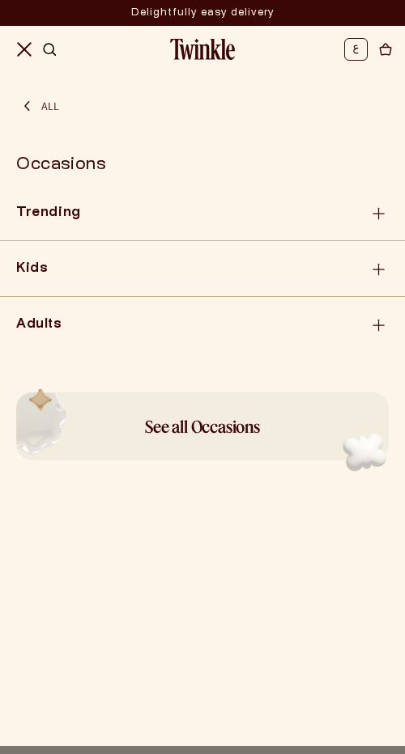
click at [126, 266] on div "Kids" at bounding box center [202, 269] width 405 height 32
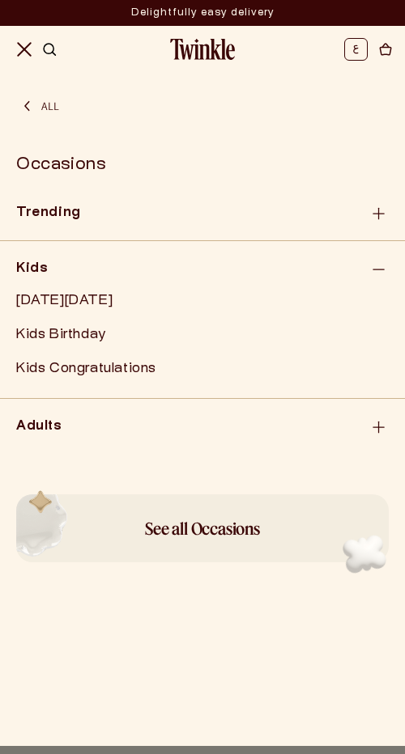
click at [137, 439] on div "Adults" at bounding box center [202, 427] width 405 height 32
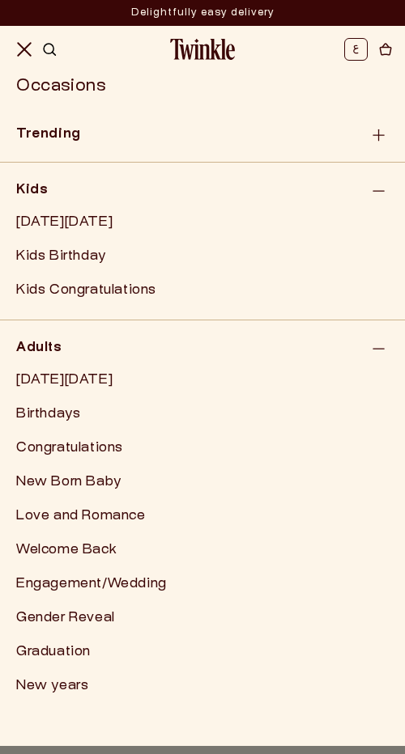
scroll to position [79, 0]
click at [83, 483] on link "New Born Baby" at bounding box center [202, 482] width 405 height 32
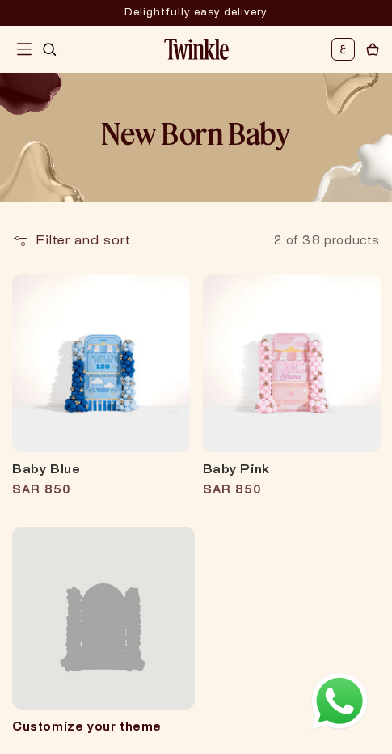
click at [341, 53] on icon at bounding box center [344, 50] width 6 height 10
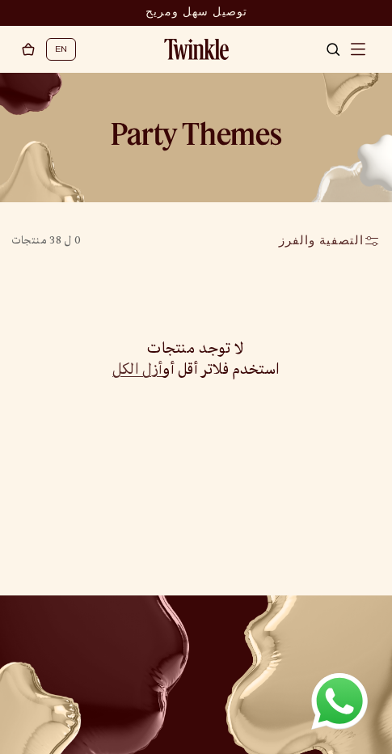
click at [331, 53] on img "يبحث" at bounding box center [333, 49] width 15 height 15
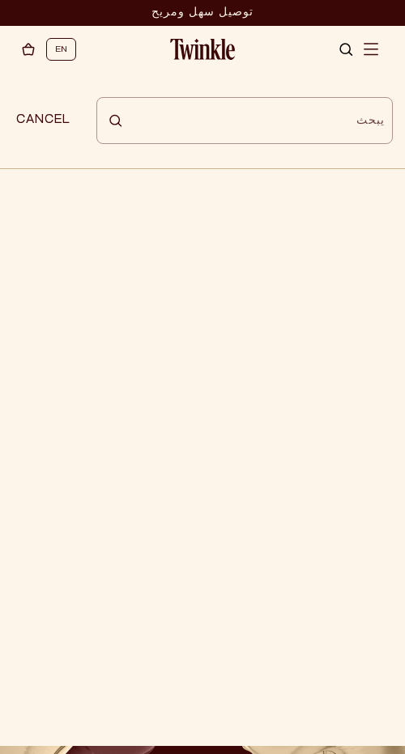
click at [81, 54] on ul "EN" at bounding box center [69, 49] width 46 height 23
click at [70, 53] on li "EN" at bounding box center [61, 49] width 30 height 23
click at [63, 49] on link "EN" at bounding box center [61, 49] width 12 height 17
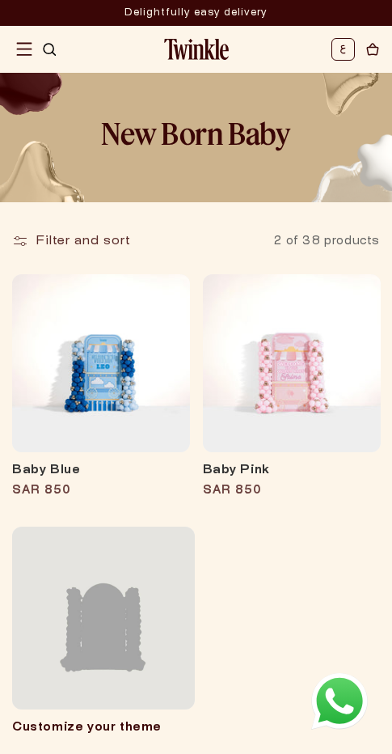
click at [24, 49] on img "Menu" at bounding box center [23, 48] width 15 height 15
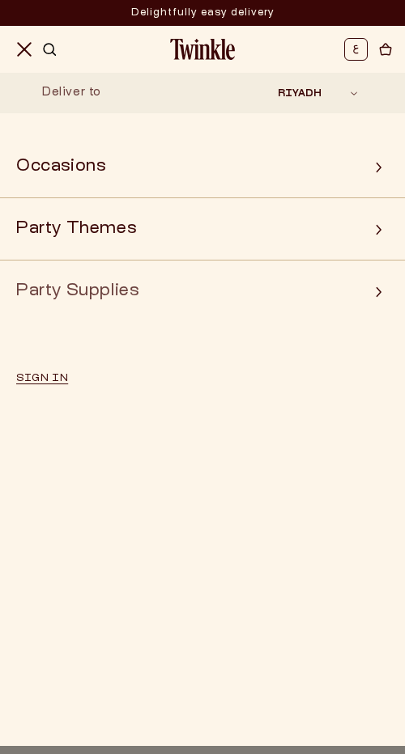
click at [78, 310] on summary "Party Supplies" at bounding box center [202, 292] width 405 height 39
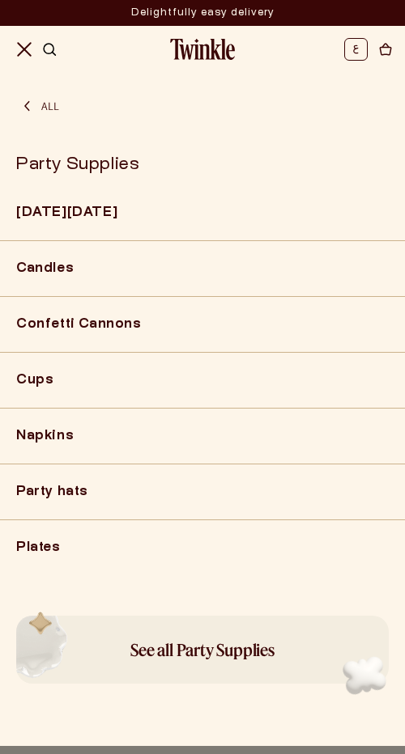
click at [90, 292] on li "Candles" at bounding box center [202, 270] width 405 height 54
click at [344, 41] on li at bounding box center [355, 49] width 23 height 23
click at [356, 49] on icon at bounding box center [356, 50] width 6 height 10
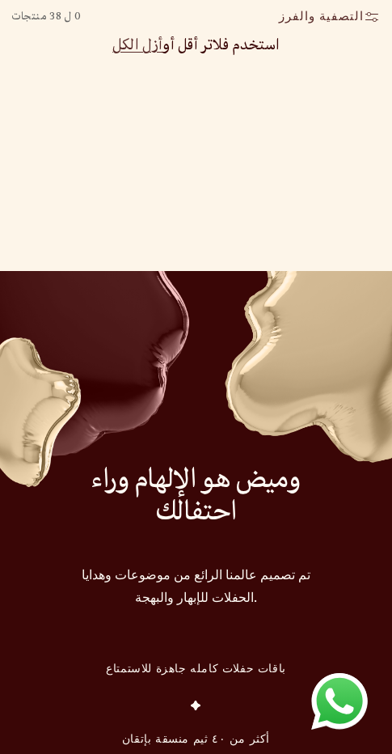
click at [155, 240] on main "**********" at bounding box center [196, 571] width 392 height 1647
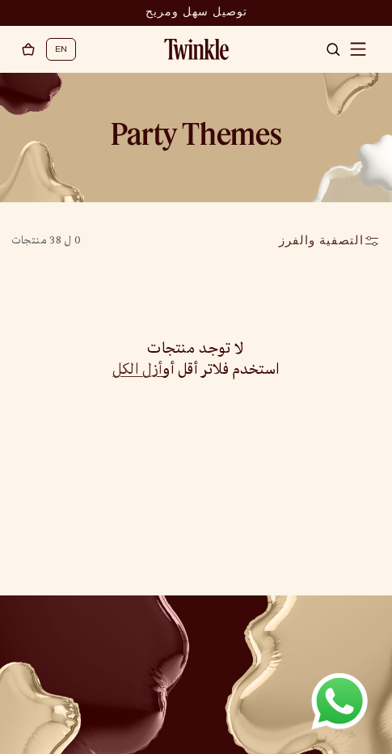
click at [348, 50] on span "القائمة" at bounding box center [359, 50] width 36 height 36
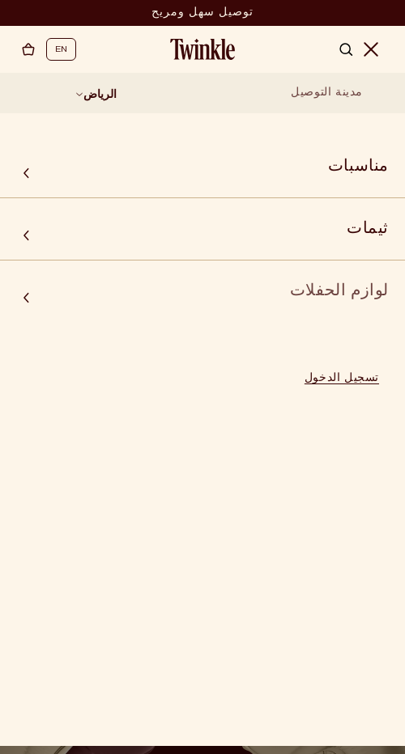
click at [29, 285] on summary "لوازم الحفلات" at bounding box center [202, 292] width 405 height 39
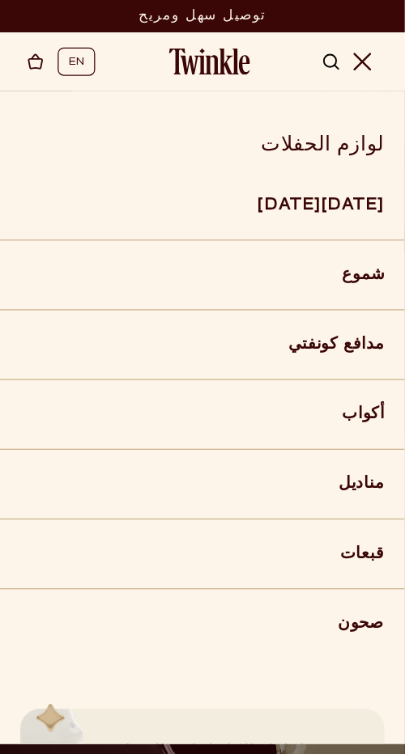
scroll to position [110, 0]
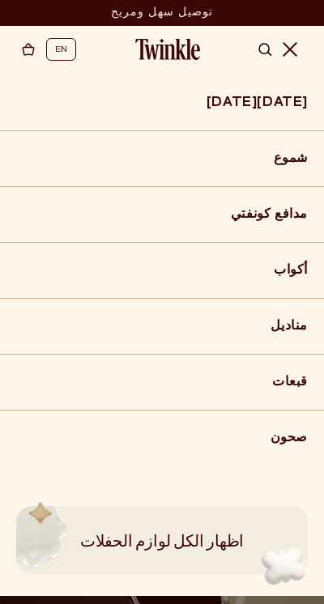
click at [54, 356] on li "قبعات" at bounding box center [162, 383] width 324 height 54
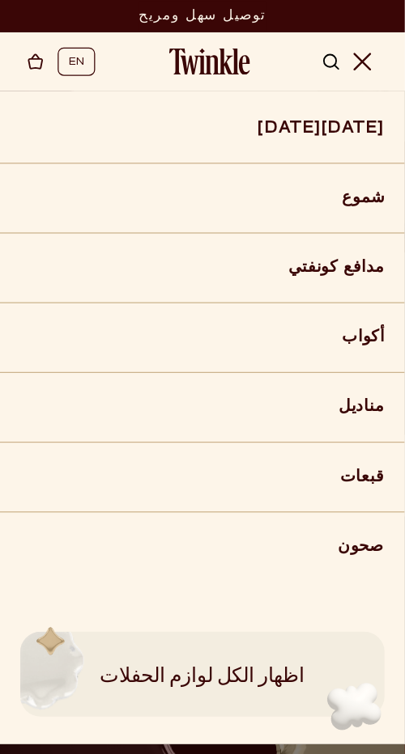
scroll to position [0, 0]
